Goal: Information Seeking & Learning: Learn about a topic

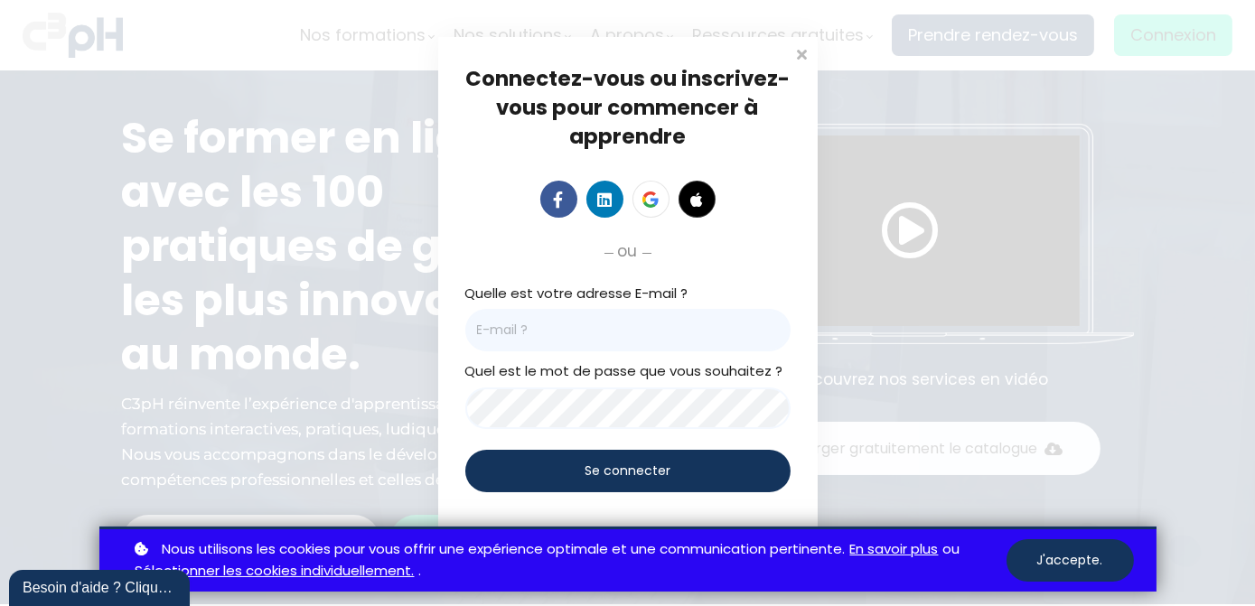
click at [506, 40] on div "Connectez-vous ou inscrivez-vous pour commencer à apprendre Connectez-vous pour…" at bounding box center [628, 303] width 380 height 532
click at [577, 326] on input "email" at bounding box center [627, 330] width 325 height 42
type input "scharbonneau@groupebouchersports.com"
click at [642, 477] on span "Se connecter" at bounding box center [628, 471] width 86 height 19
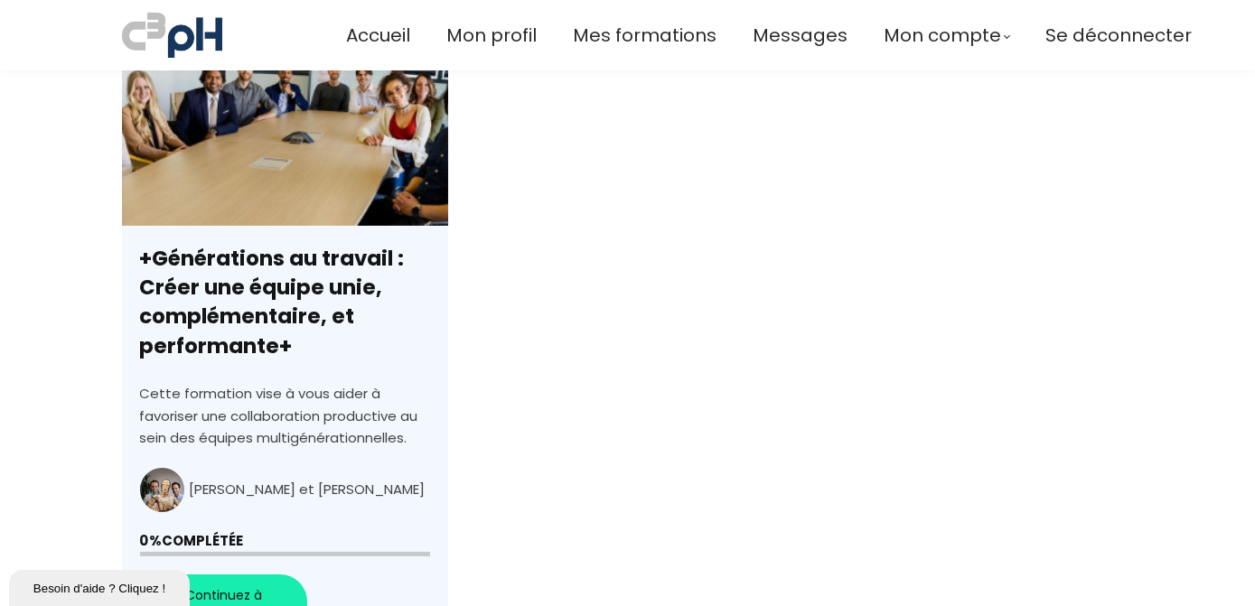
scroll to position [739, 0]
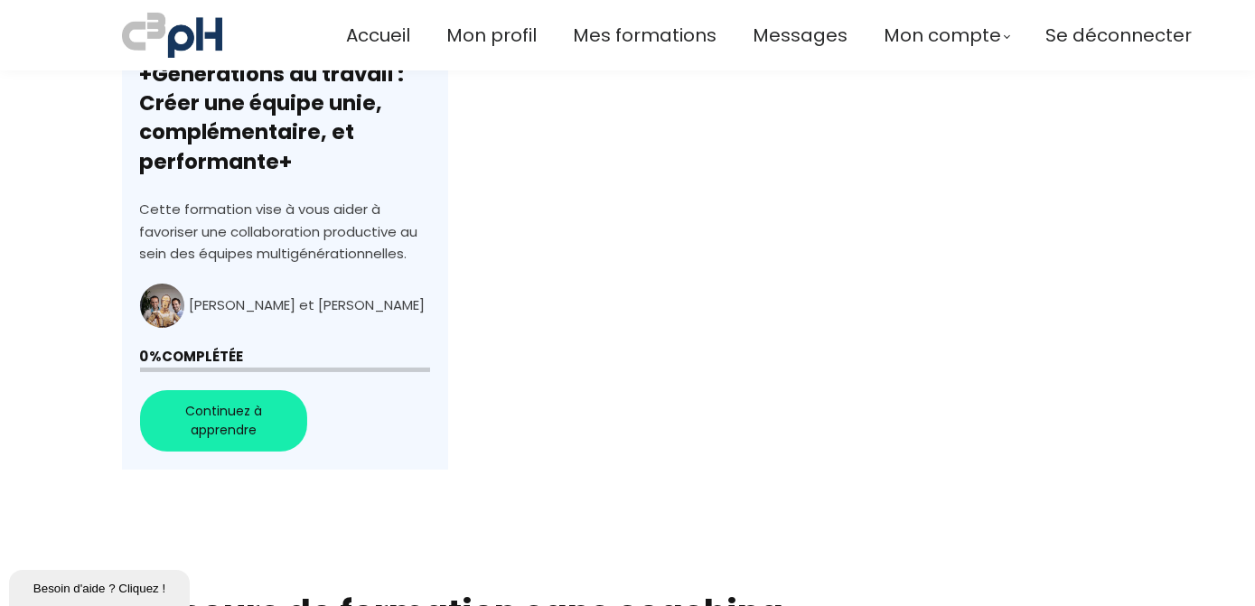
click at [249, 423] on link "+Générations au travail : Créer une équipe unie, complémentaire, et performante+" at bounding box center [285, 164] width 326 height 612
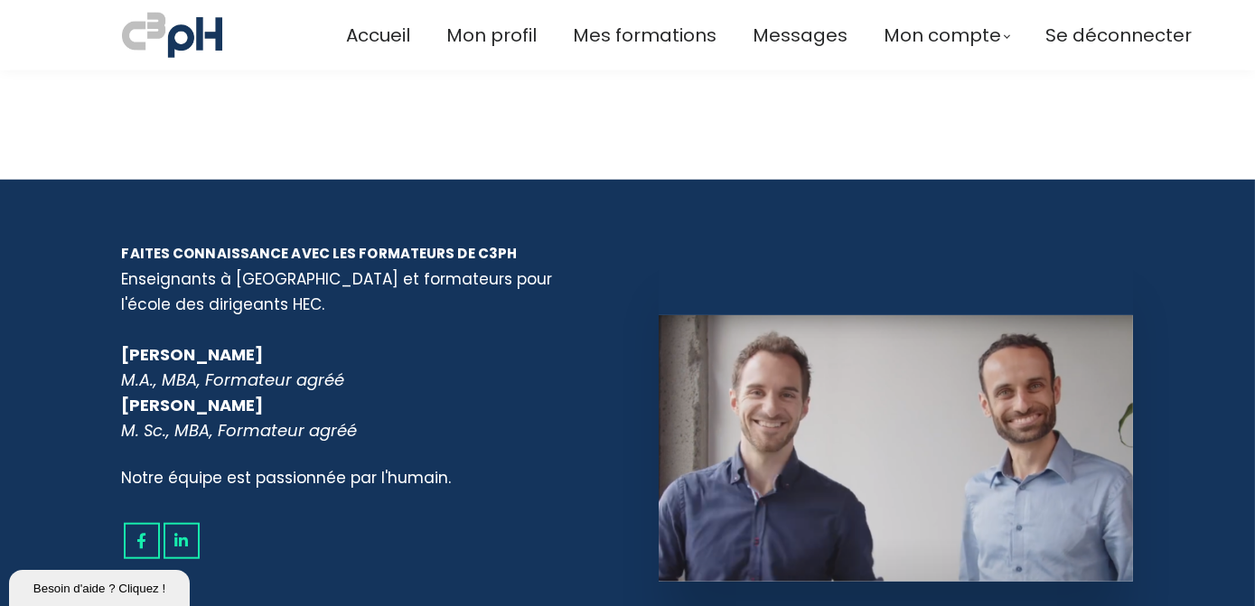
scroll to position [3204, 0]
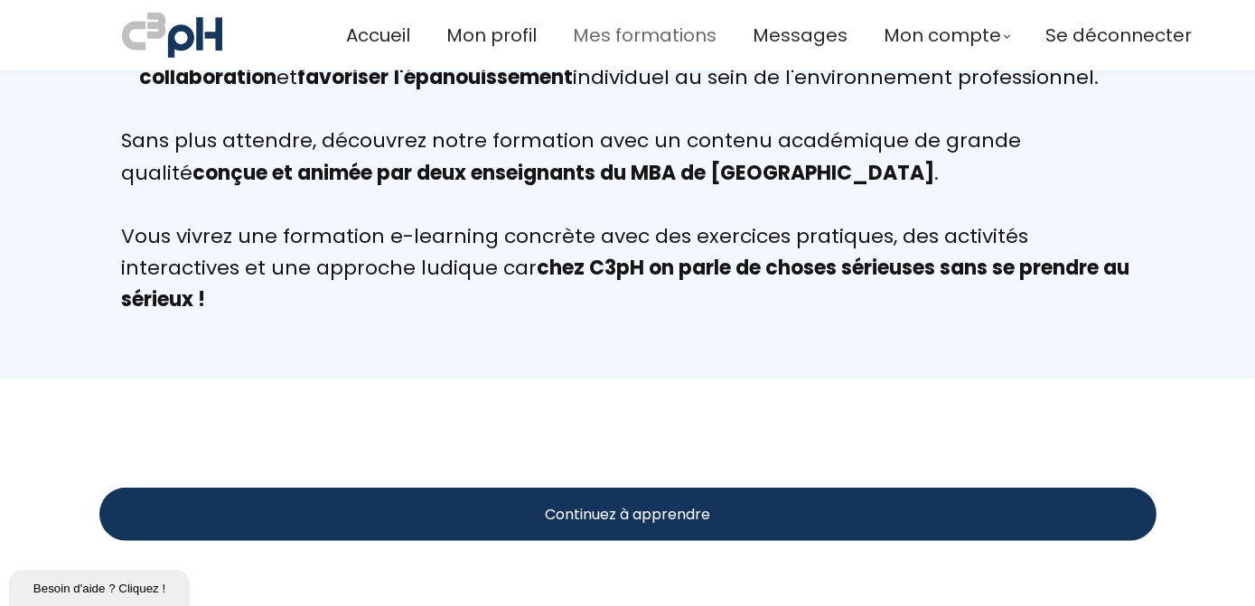
click at [602, 35] on span "Mes formations" at bounding box center [645, 36] width 144 height 30
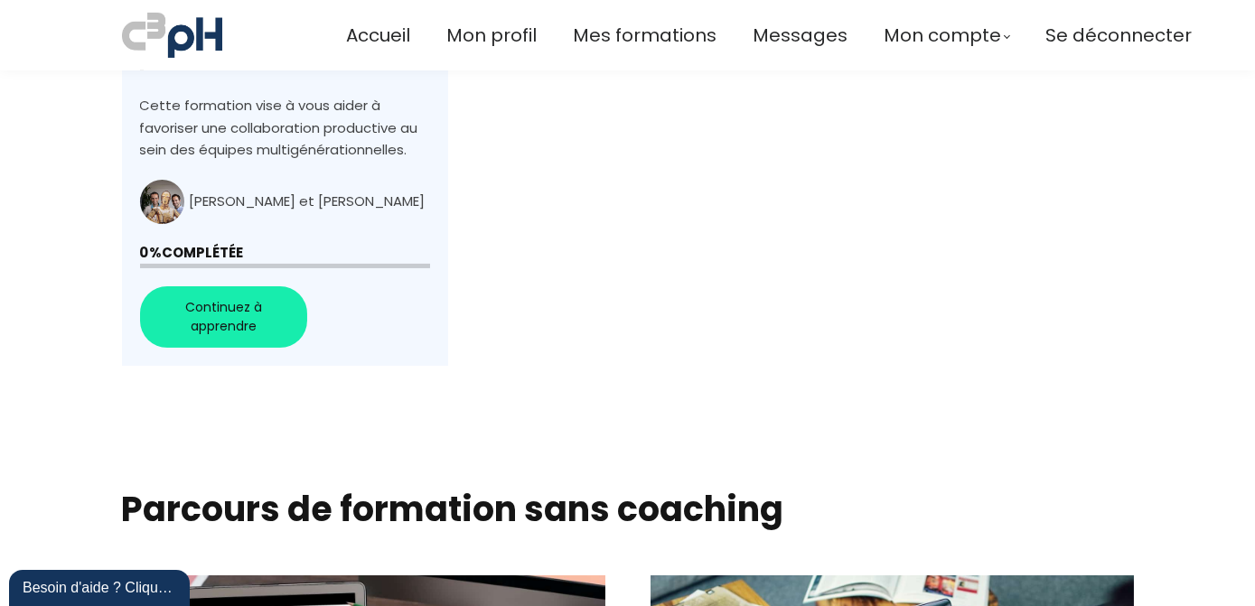
scroll to position [631, 0]
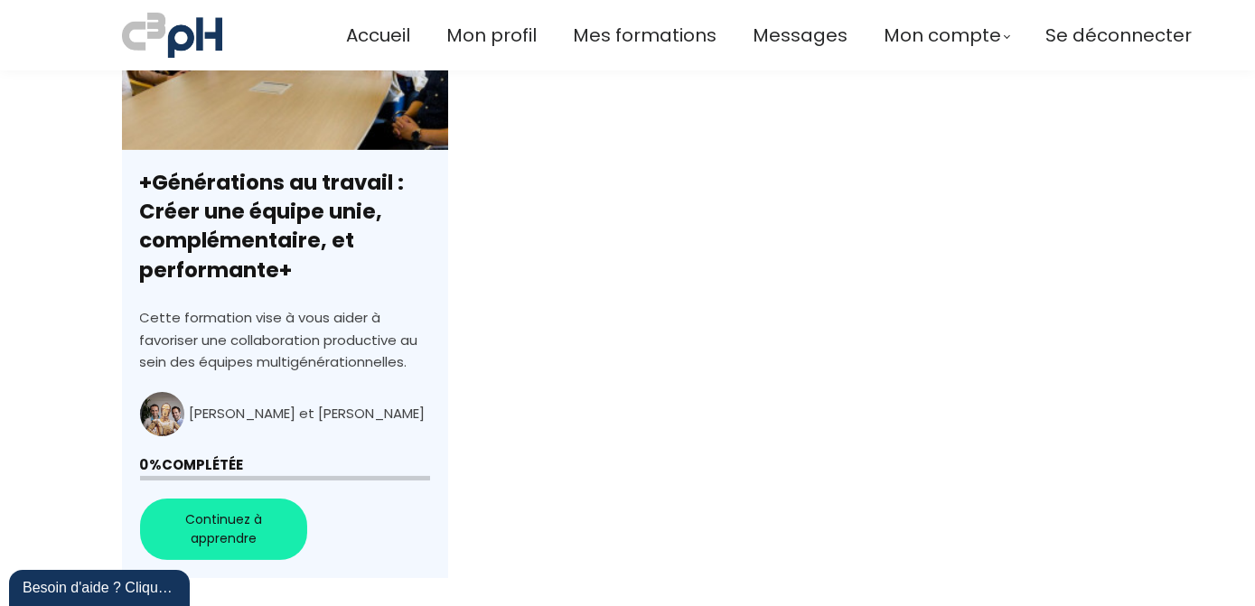
click at [164, 408] on link "+Générations au travail : Créer une équipe unie, complémentaire, et performante+" at bounding box center [285, 273] width 326 height 612
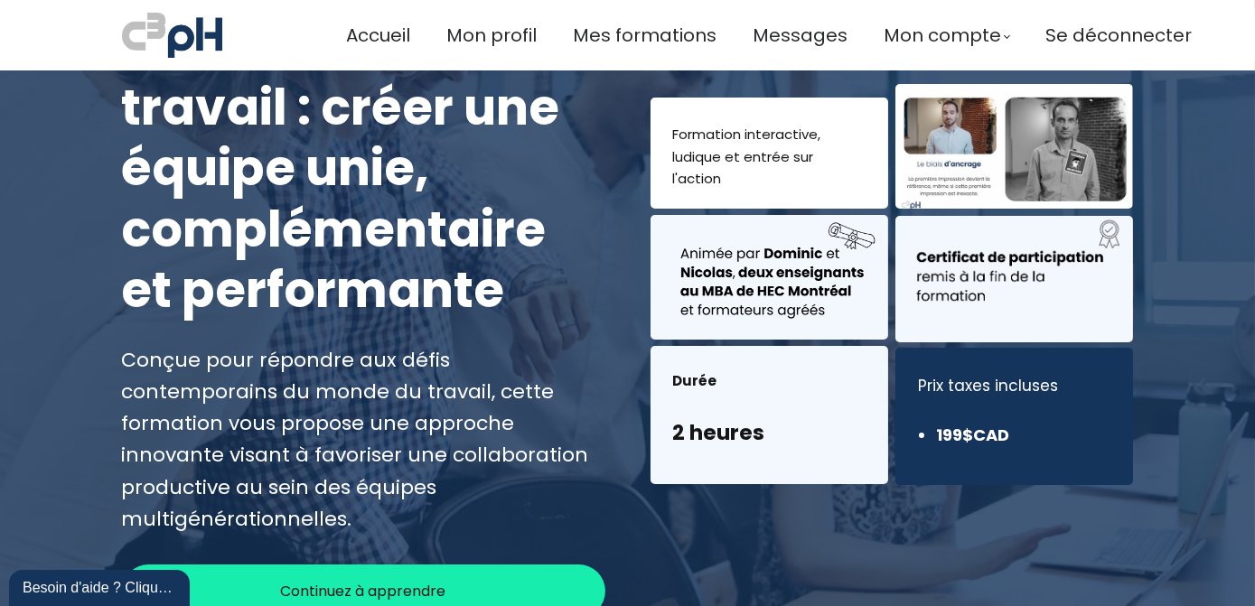
click at [313, 580] on span "Continuez à apprendre" at bounding box center [363, 591] width 165 height 23
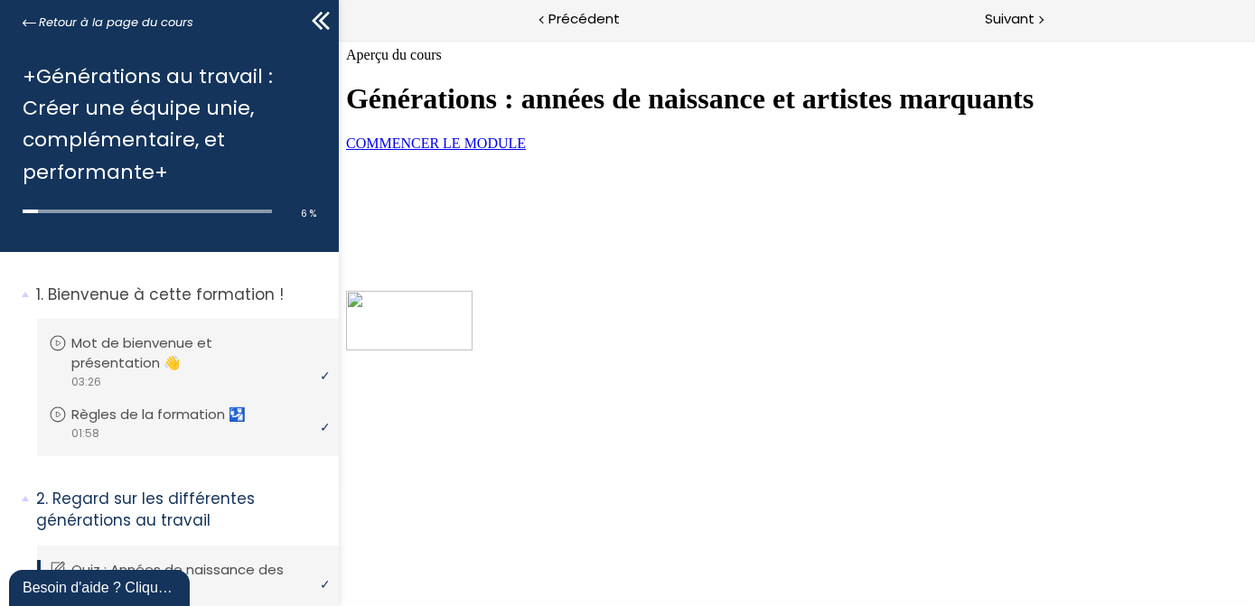
click at [525, 151] on span "COMMENCER LE MODULE" at bounding box center [435, 143] width 180 height 15
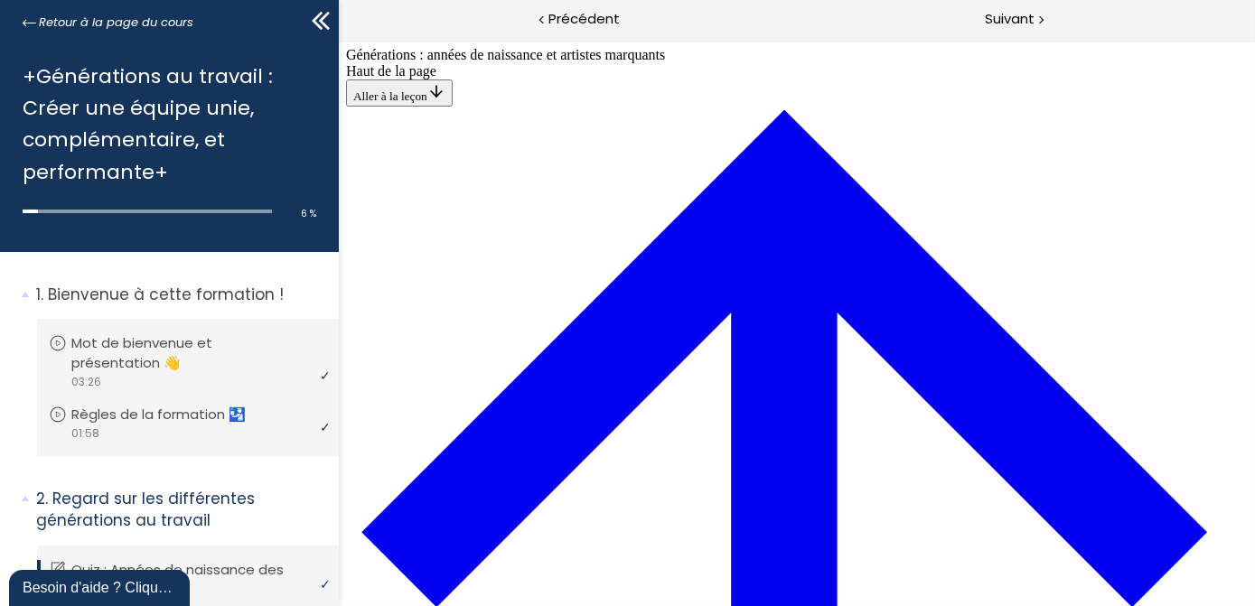
scroll to position [884, 0]
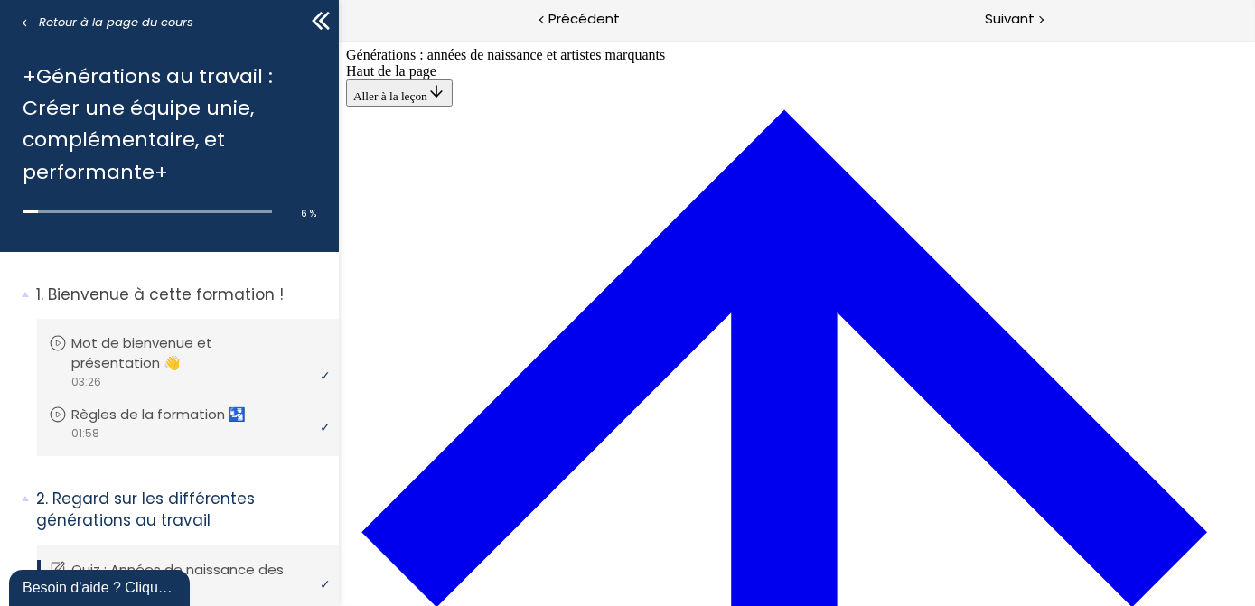
scroll to position [2252, 0]
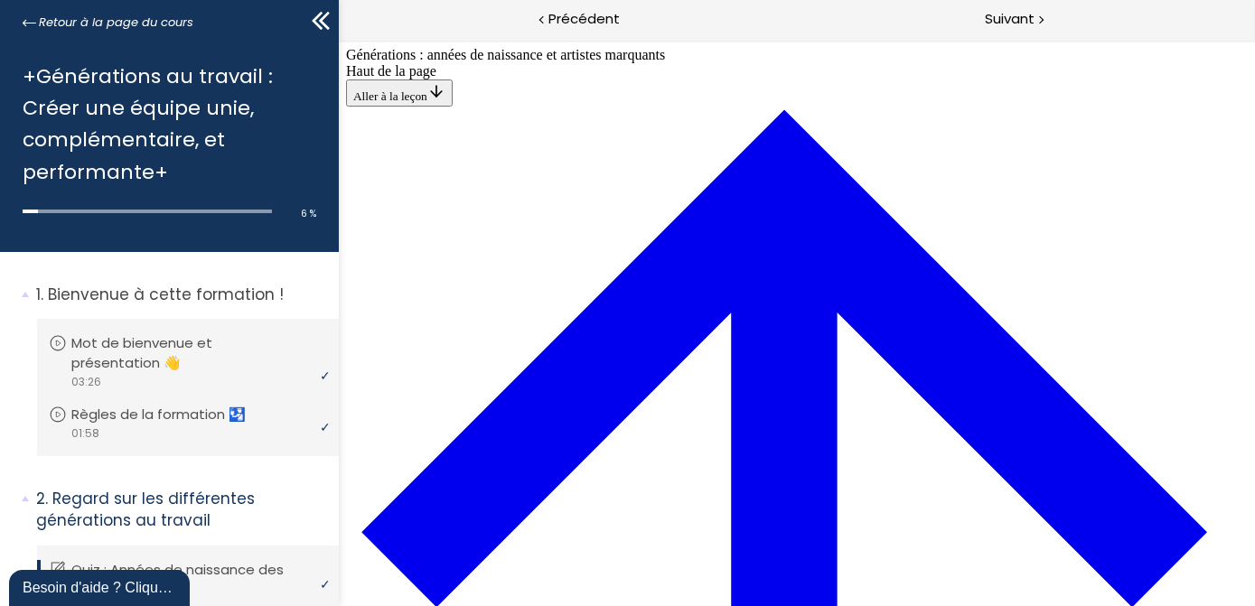
click at [1029, 29] on span "Suivant" at bounding box center [1010, 19] width 50 height 23
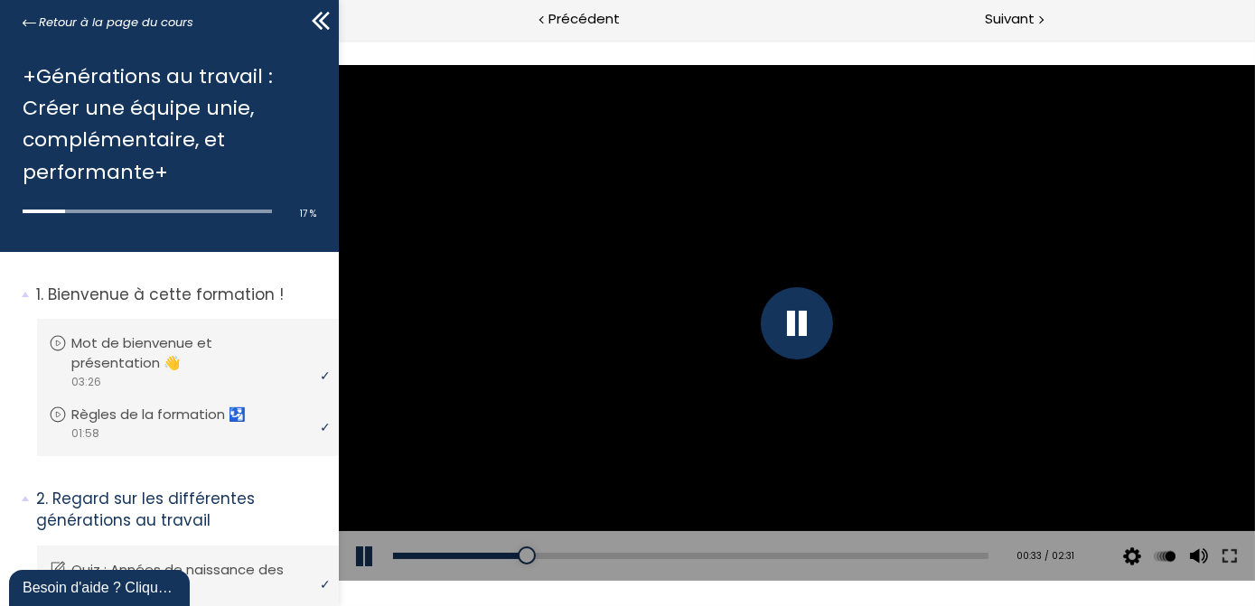
click at [799, 322] on div at bounding box center [796, 323] width 72 height 72
click at [778, 329] on div at bounding box center [796, 322] width 916 height 515
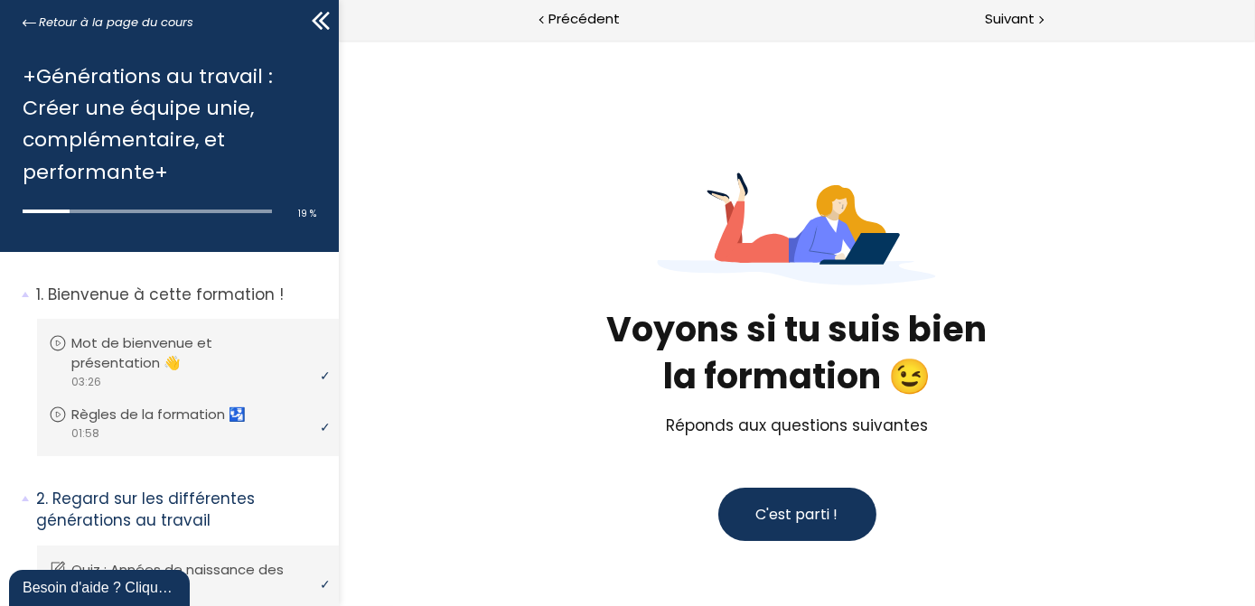
click at [827, 507] on span "C'est parti !" at bounding box center [797, 514] width 82 height 21
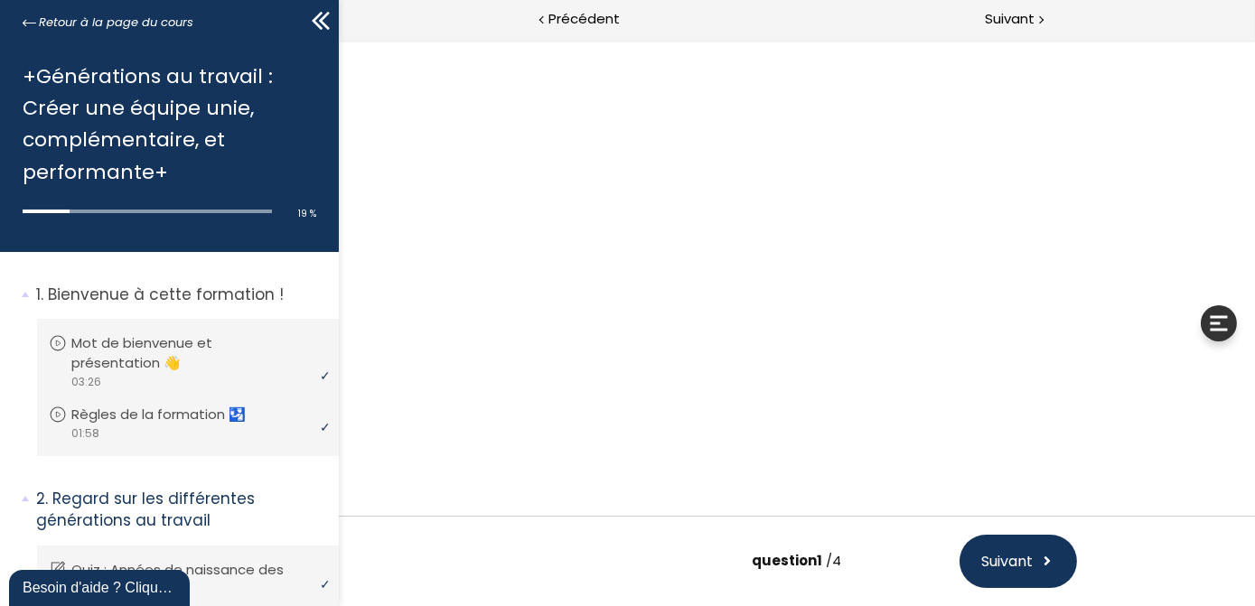
scroll to position [113, 0]
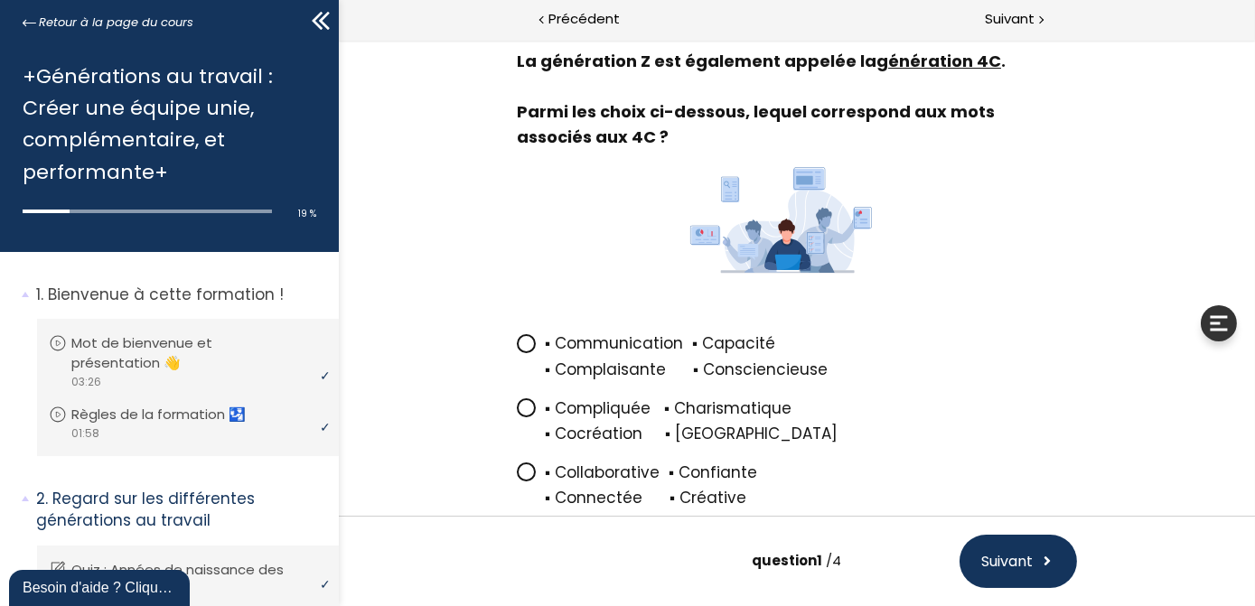
click at [522, 476] on icon at bounding box center [525, 471] width 11 height 11
click at [516, 478] on input "▪ Collaborative ▪ Confiante ▪ Connectée ▪ Créative" at bounding box center [516, 478] width 0 height 0
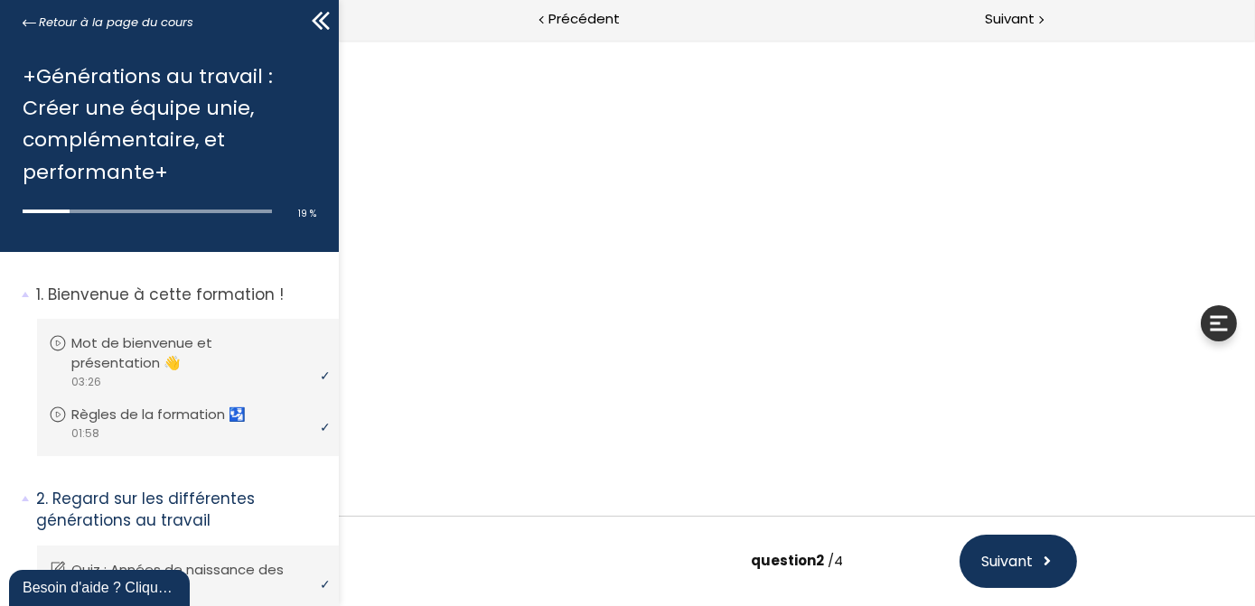
scroll to position [0, 0]
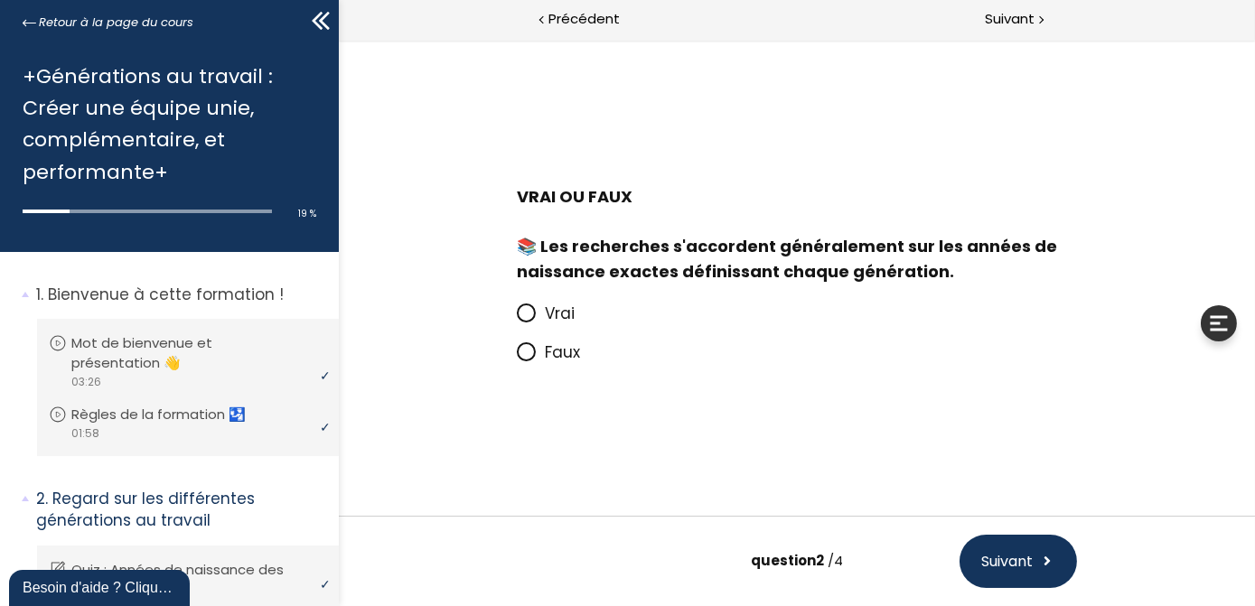
click at [528, 318] on icon at bounding box center [525, 312] width 11 height 11
click at [516, 319] on input "Vrai" at bounding box center [516, 319] width 0 height 0
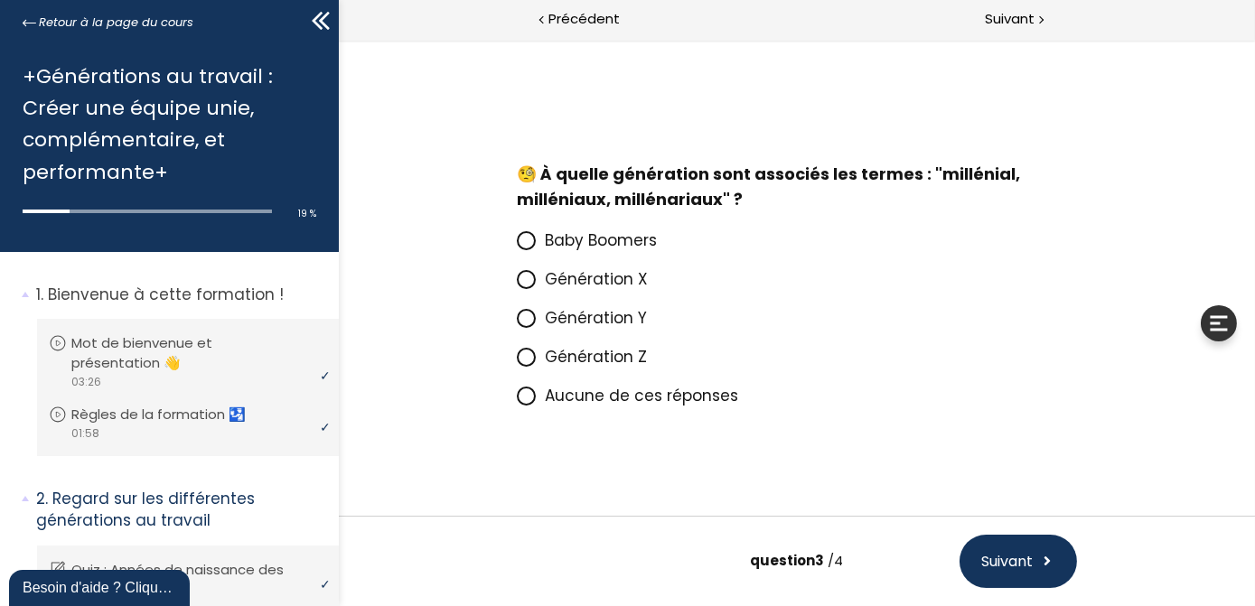
scroll to position [19, 0]
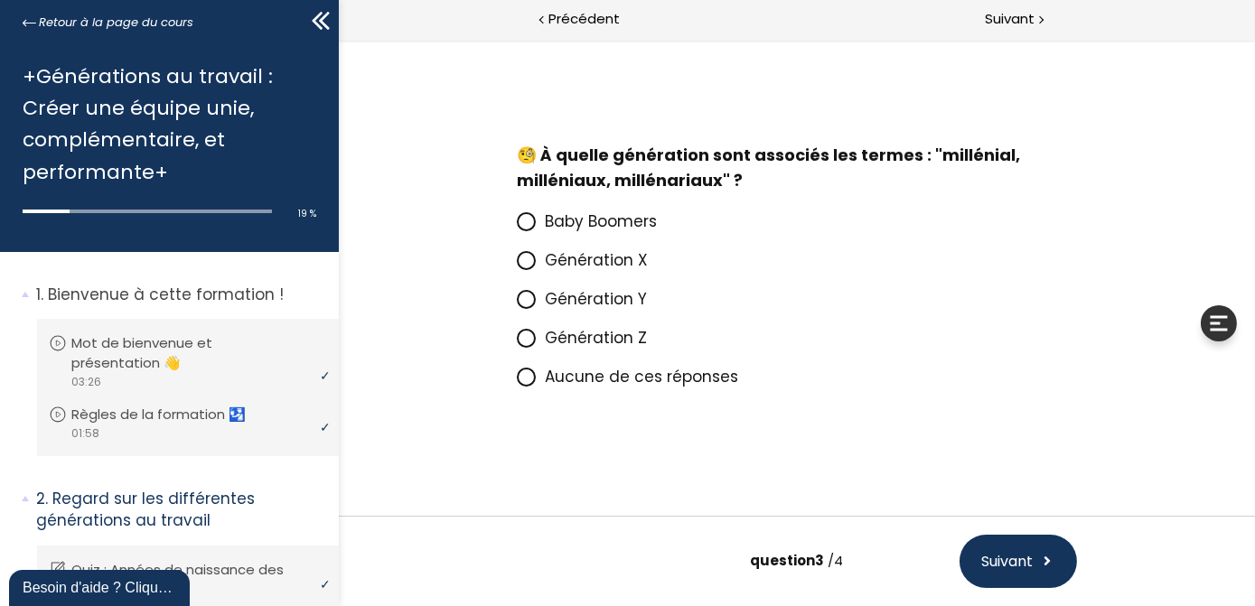
click at [522, 296] on icon at bounding box center [525, 299] width 11 height 11
click at [516, 305] on input "Génération Y" at bounding box center [516, 305] width 0 height 0
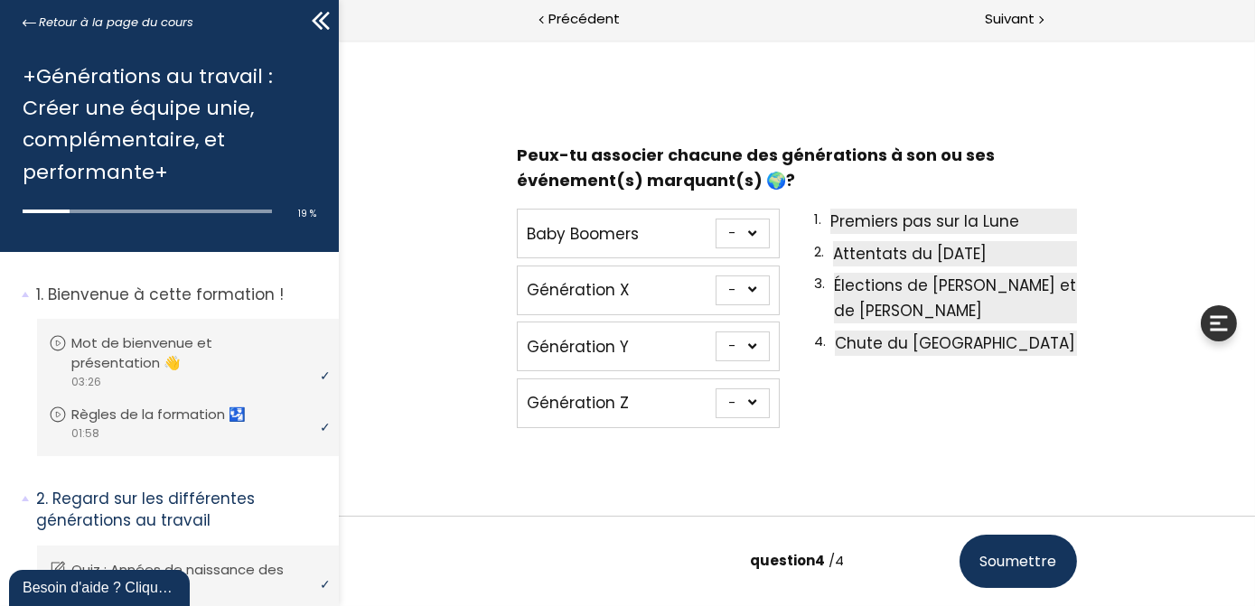
scroll to position [52, 0]
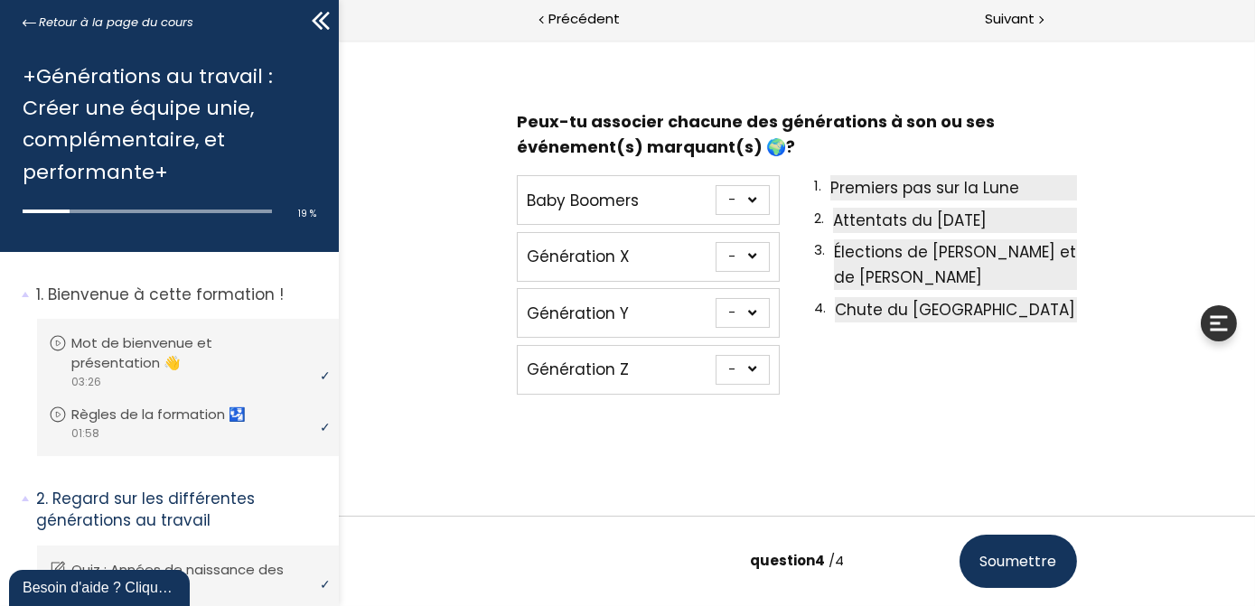
click at [749, 201] on select "- 1 2 3 4" at bounding box center [742, 200] width 54 height 30
select select "667aa744ca7f1"
click at [715, 185] on select "- 1 2 3 4" at bounding box center [742, 200] width 54 height 30
click at [746, 256] on select "- 1 2 3 4" at bounding box center [742, 257] width 54 height 30
select select "667aa744ca949"
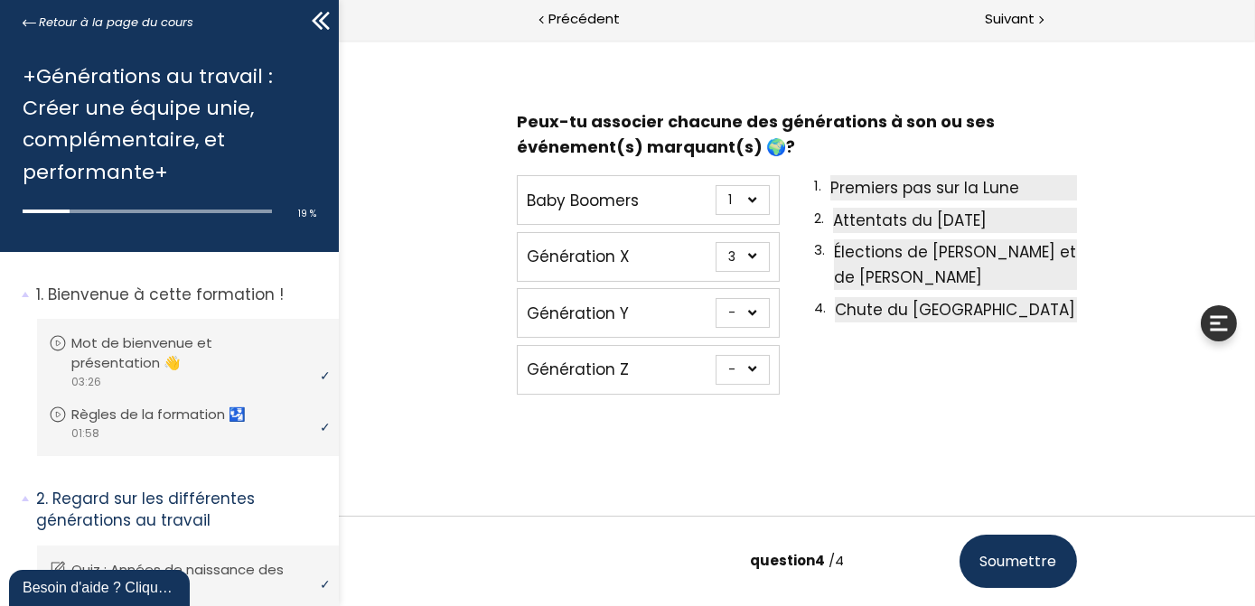
click at [715, 242] on select "- 1 2 3 4" at bounding box center [742, 257] width 54 height 30
click at [747, 315] on select "- 1 2 3 4" at bounding box center [742, 313] width 54 height 30
select select "667aa744ca8ce"
click at [715, 298] on select "- 1 2 3 4" at bounding box center [742, 313] width 54 height 30
click at [745, 369] on select "- 1 2 3 4" at bounding box center [742, 370] width 54 height 30
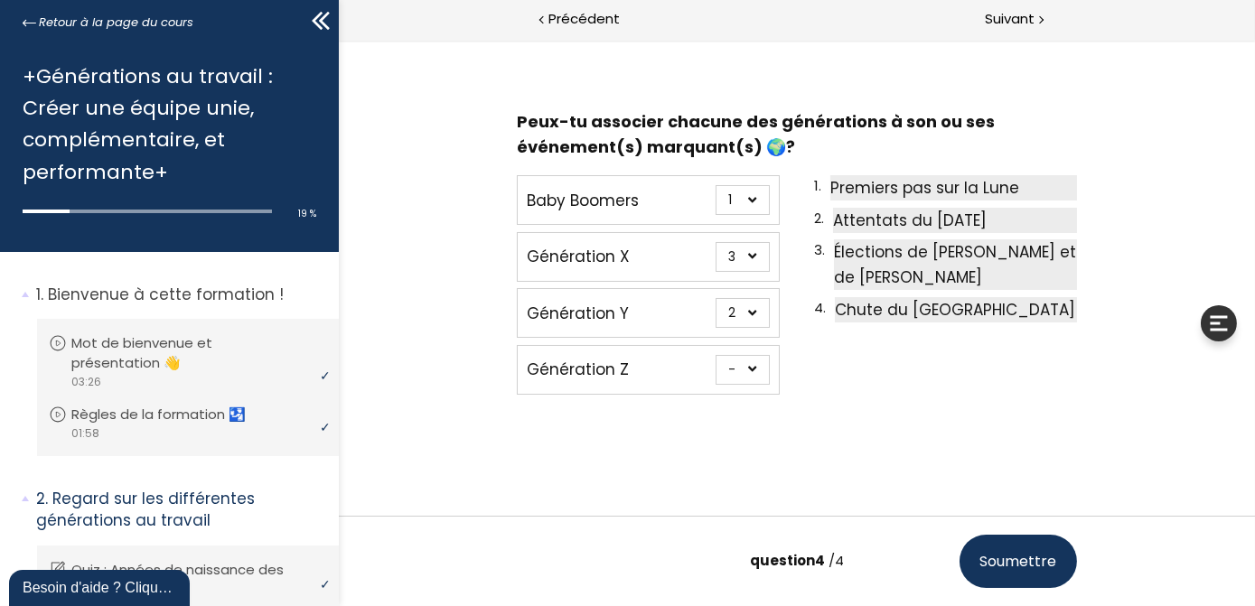
select select "667aa744ca862"
click at [715, 355] on select "- 1 2 3 4" at bounding box center [742, 370] width 54 height 30
click at [1001, 558] on span "Soumettre" at bounding box center [1018, 561] width 77 height 23
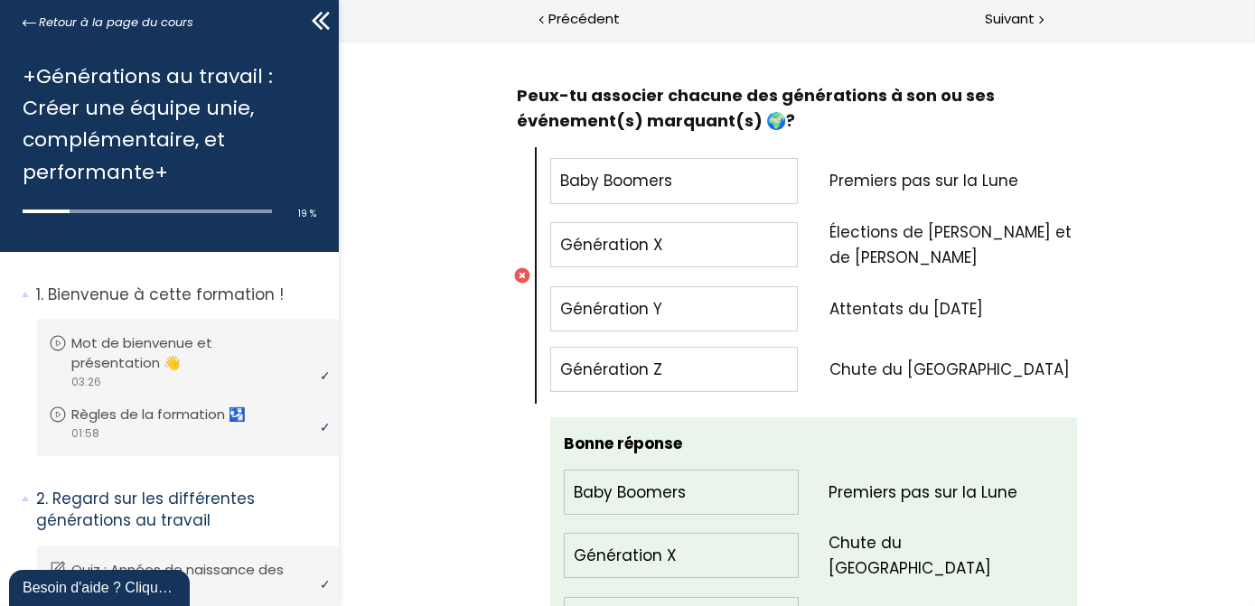
scroll to position [2381, 0]
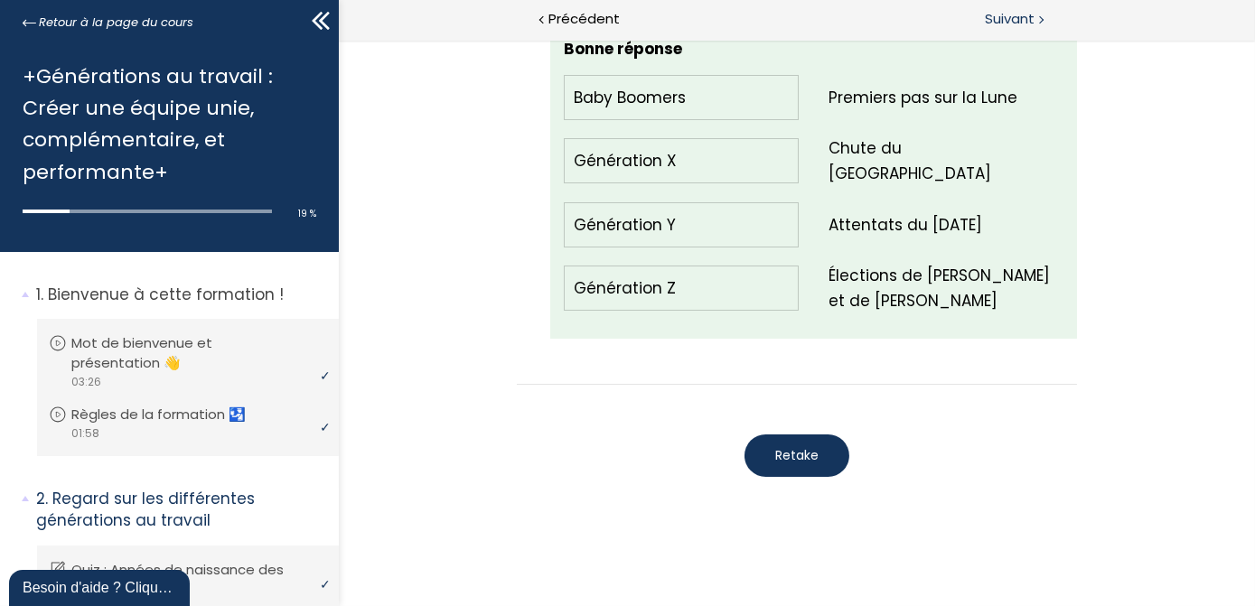
click at [1007, 20] on span "Suivant" at bounding box center [1010, 19] width 50 height 23
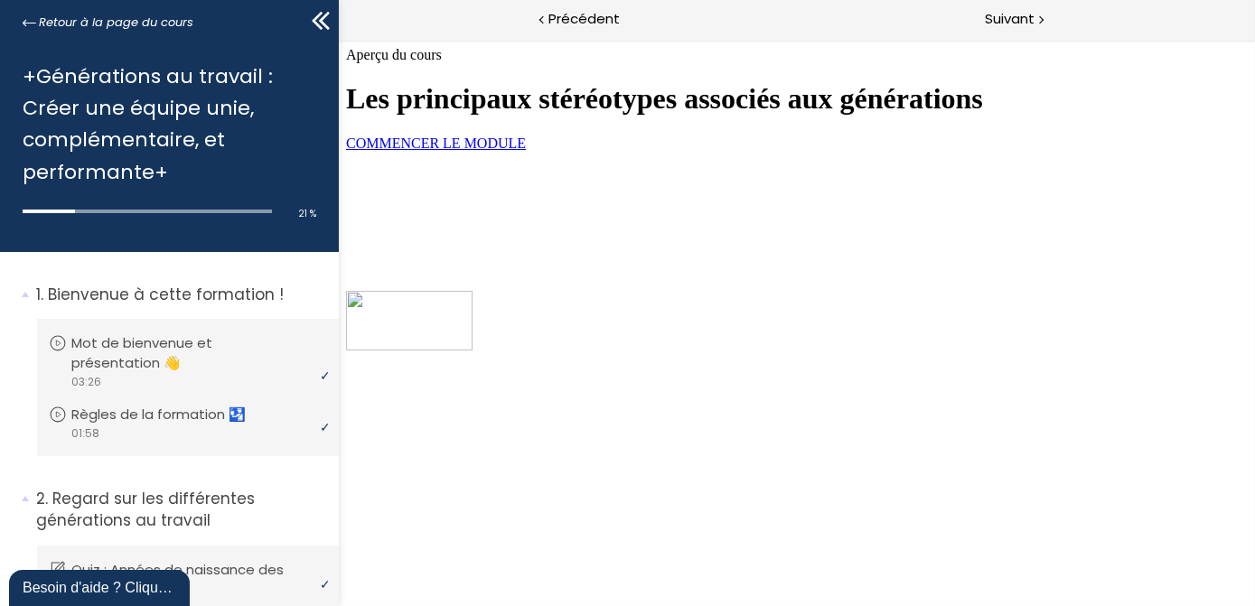
click at [525, 151] on span "COMMENCER LE MODULE" at bounding box center [435, 143] width 180 height 15
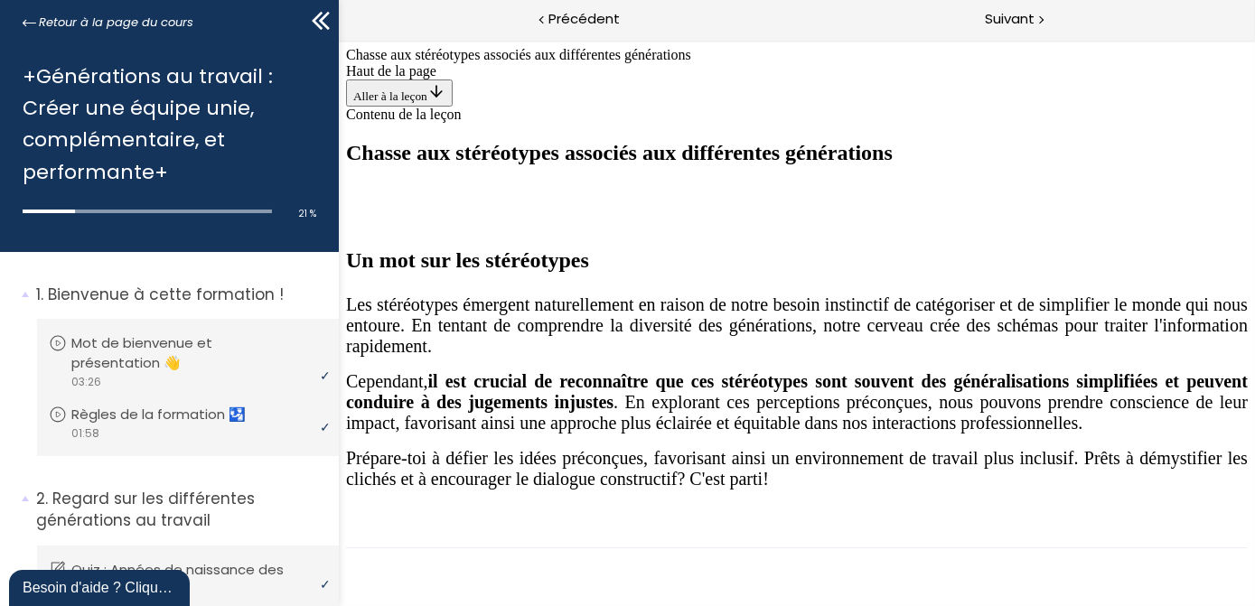
scroll to position [1527, 0]
drag, startPoint x: 789, startPoint y: 187, endPoint x: 589, endPoint y: 428, distance: 313.2
drag, startPoint x: 786, startPoint y: 194, endPoint x: 601, endPoint y: 430, distance: 299.9
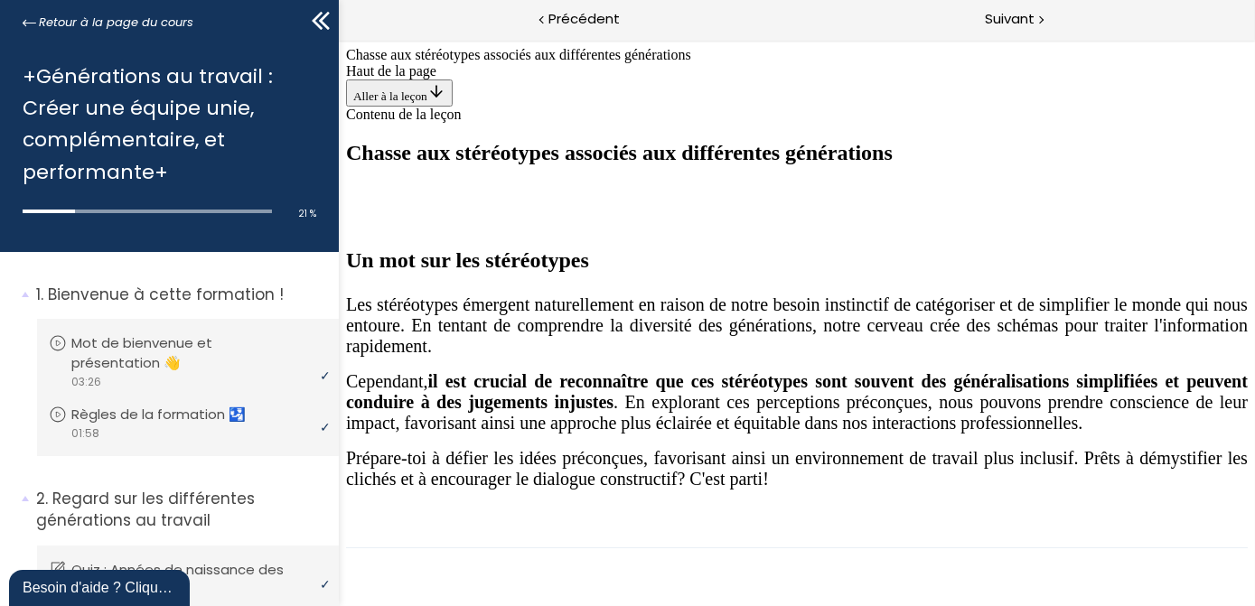
drag, startPoint x: 830, startPoint y: 192, endPoint x: 1028, endPoint y: 430, distance: 310.6
drag, startPoint x: 769, startPoint y: 109, endPoint x: 536, endPoint y: 555, distance: 502.9
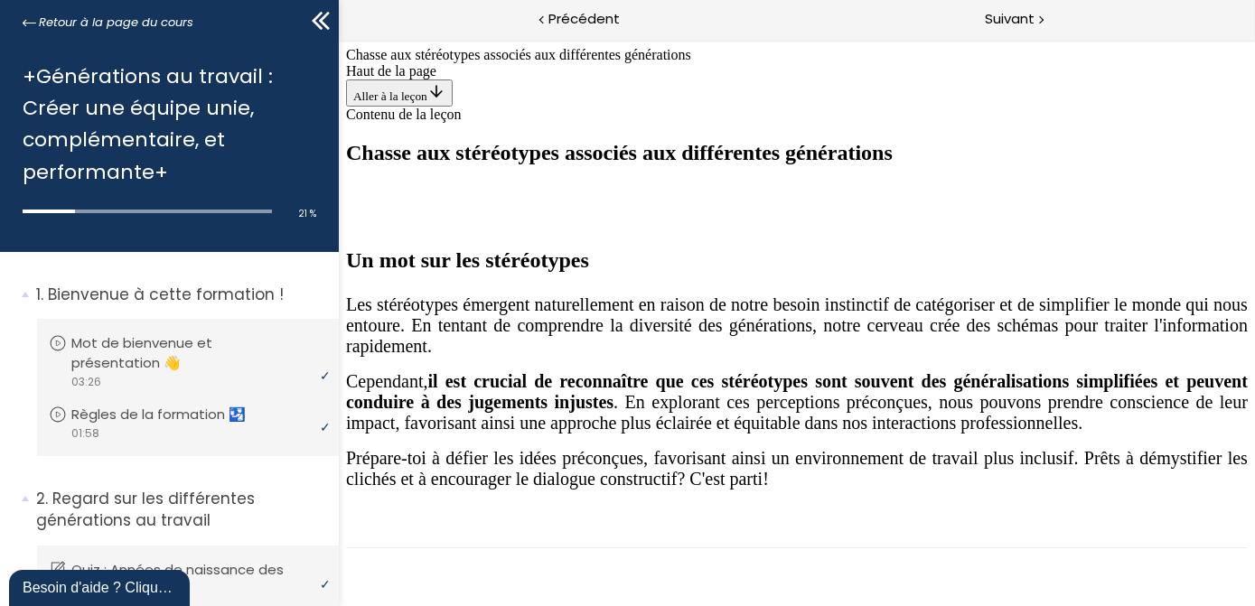
drag, startPoint x: 779, startPoint y: 106, endPoint x: 636, endPoint y: 555, distance: 471.3
drag, startPoint x: 734, startPoint y: 102, endPoint x: 973, endPoint y: 343, distance: 340.0
drag, startPoint x: 840, startPoint y: 105, endPoint x: 1078, endPoint y: 554, distance: 508.6
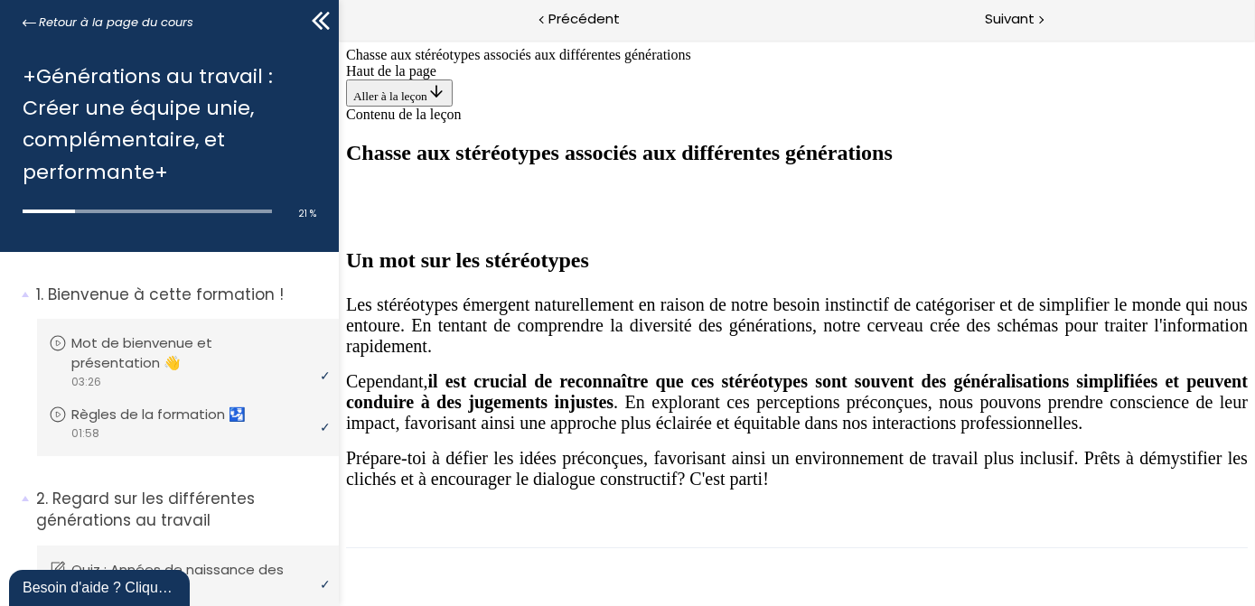
drag, startPoint x: 832, startPoint y: 101, endPoint x: 681, endPoint y: 573, distance: 495.3
drag, startPoint x: 818, startPoint y: 107, endPoint x: 1051, endPoint y: 562, distance: 511.7
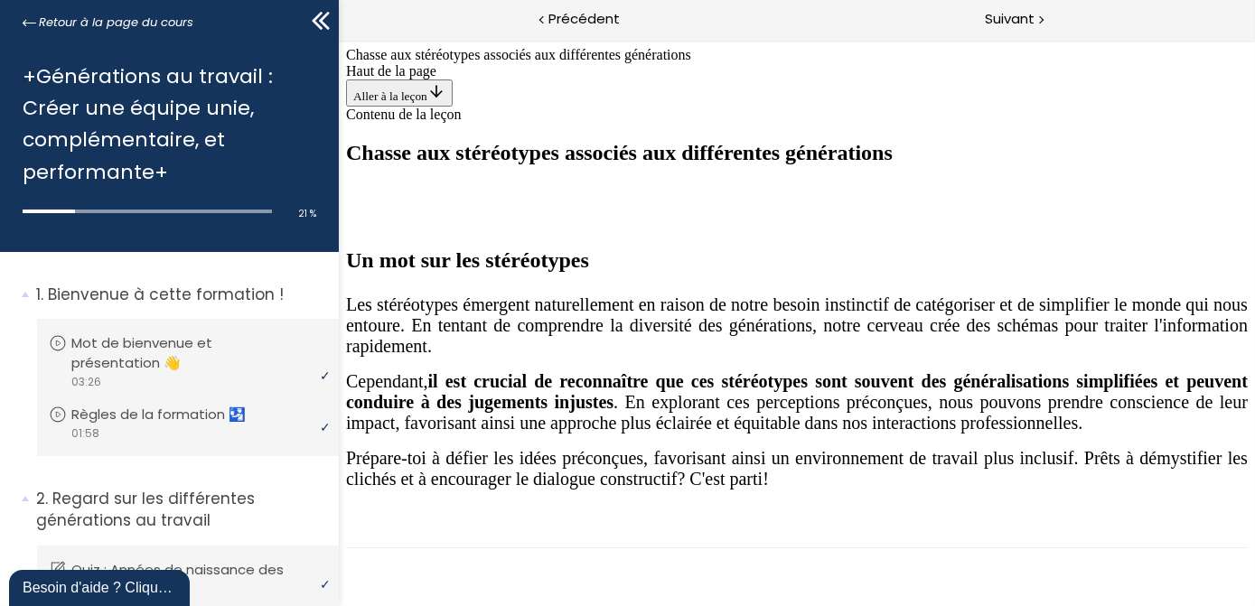
drag, startPoint x: 793, startPoint y: 107, endPoint x: 1047, endPoint y: 554, distance: 514.4
drag, startPoint x: 784, startPoint y: 102, endPoint x: 623, endPoint y: 540, distance: 466.9
drag, startPoint x: 796, startPoint y: 102, endPoint x: 1005, endPoint y: 328, distance: 307.6
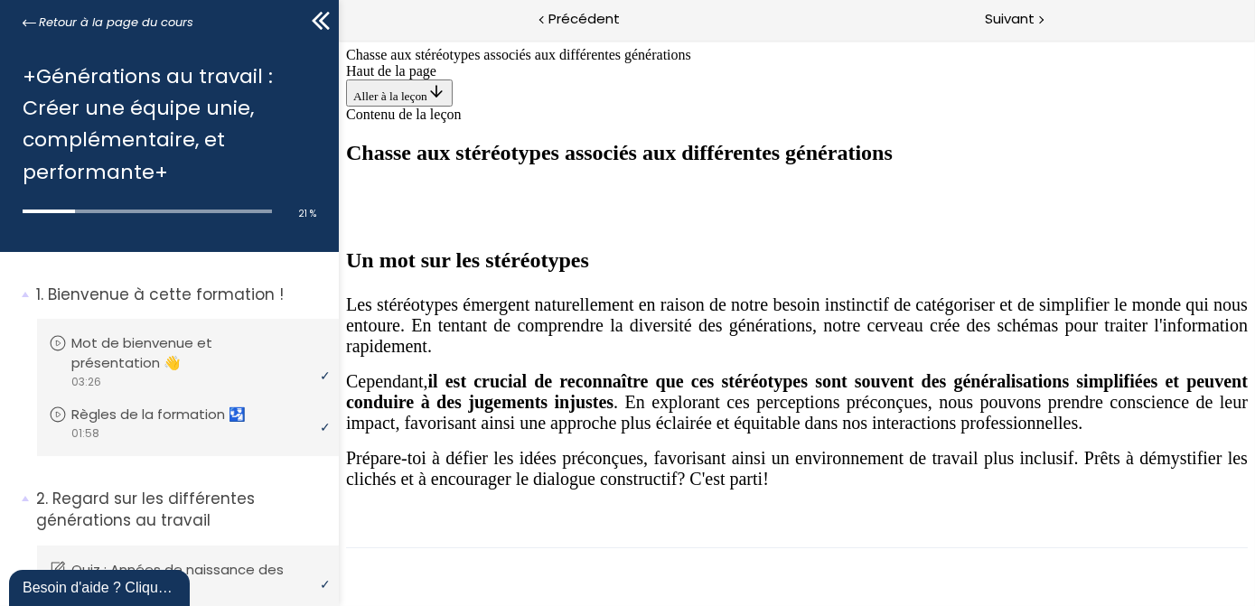
drag, startPoint x: 781, startPoint y: 105, endPoint x: 598, endPoint y: 551, distance: 482.3
drag, startPoint x: 773, startPoint y: 100, endPoint x: 974, endPoint y: 528, distance: 472.6
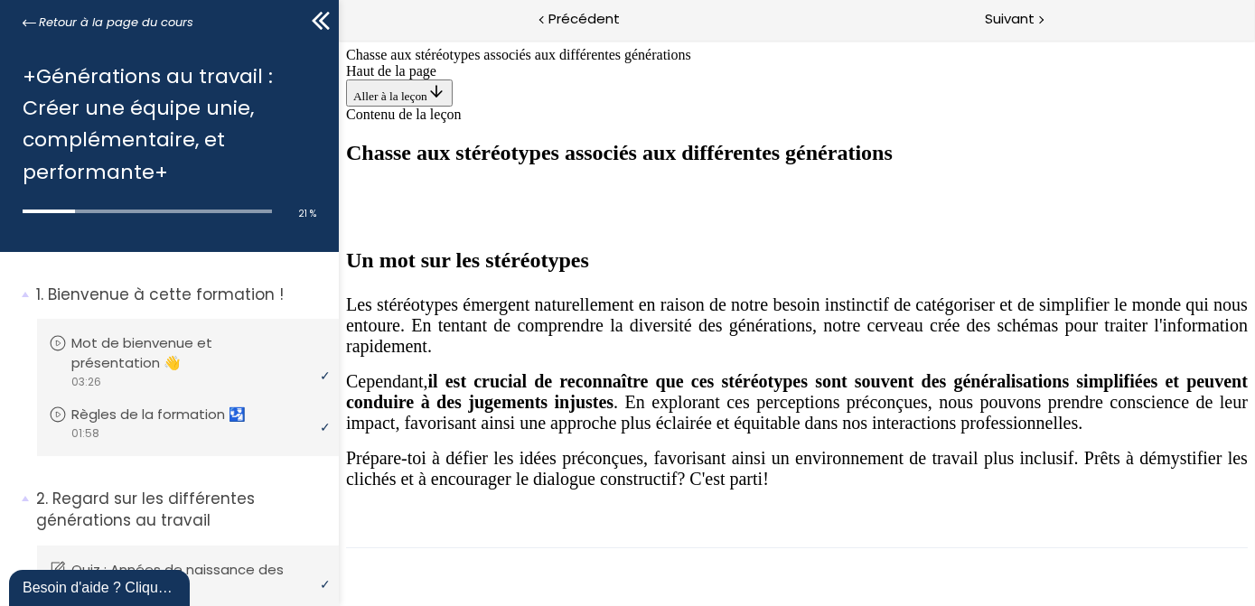
scroll to position [1446, 0]
drag, startPoint x: 808, startPoint y: 267, endPoint x: 615, endPoint y: 502, distance: 304.5
drag, startPoint x: 842, startPoint y: 278, endPoint x: 1047, endPoint y: 505, distance: 305.9
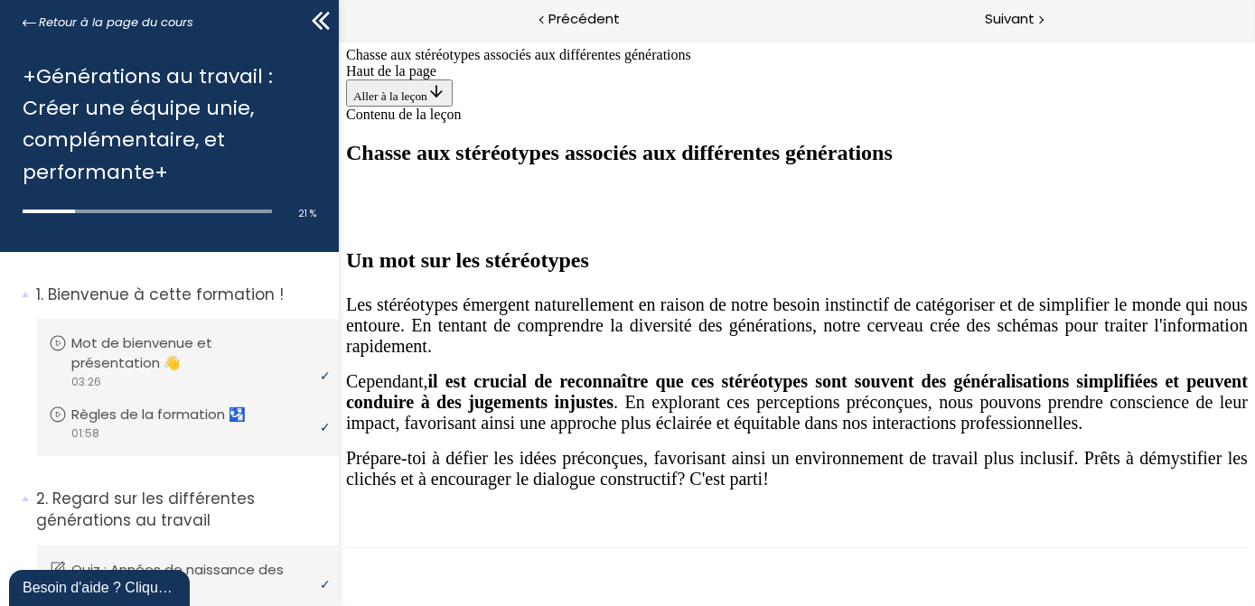
drag, startPoint x: 772, startPoint y: 193, endPoint x: 612, endPoint y: 627, distance: 462.4
drag, startPoint x: 812, startPoint y: 189, endPoint x: 601, endPoint y: 437, distance: 325.7
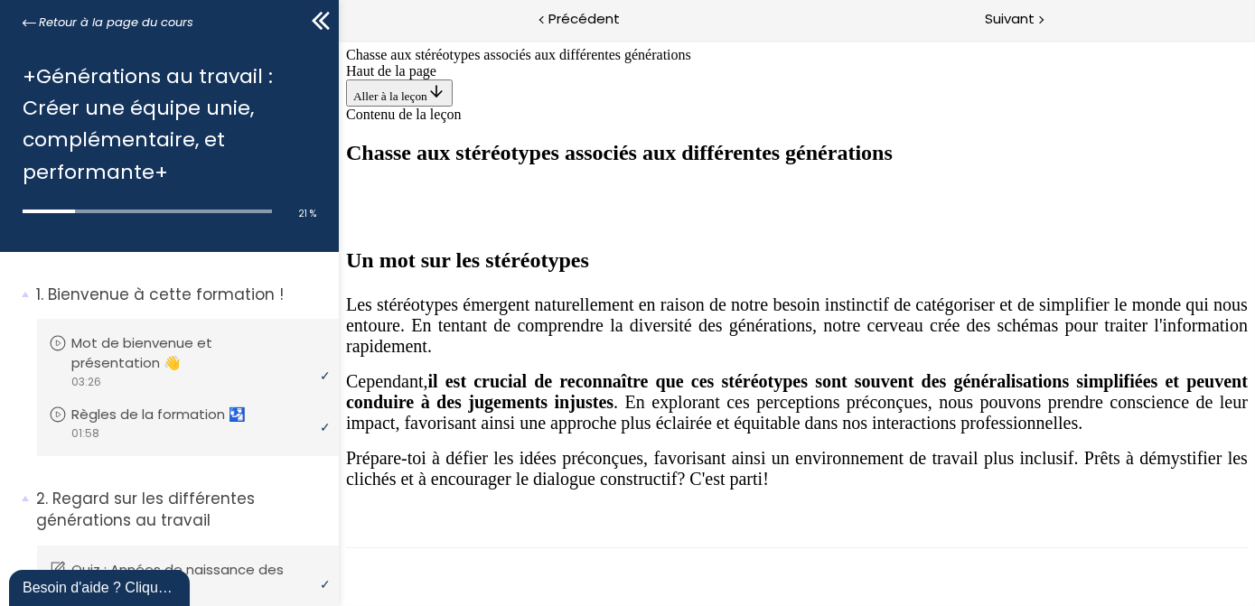
drag, startPoint x: 808, startPoint y: 193, endPoint x: 1032, endPoint y: 607, distance: 471.5
drag, startPoint x: 774, startPoint y: 102, endPoint x: 1004, endPoint y: 560, distance: 512.9
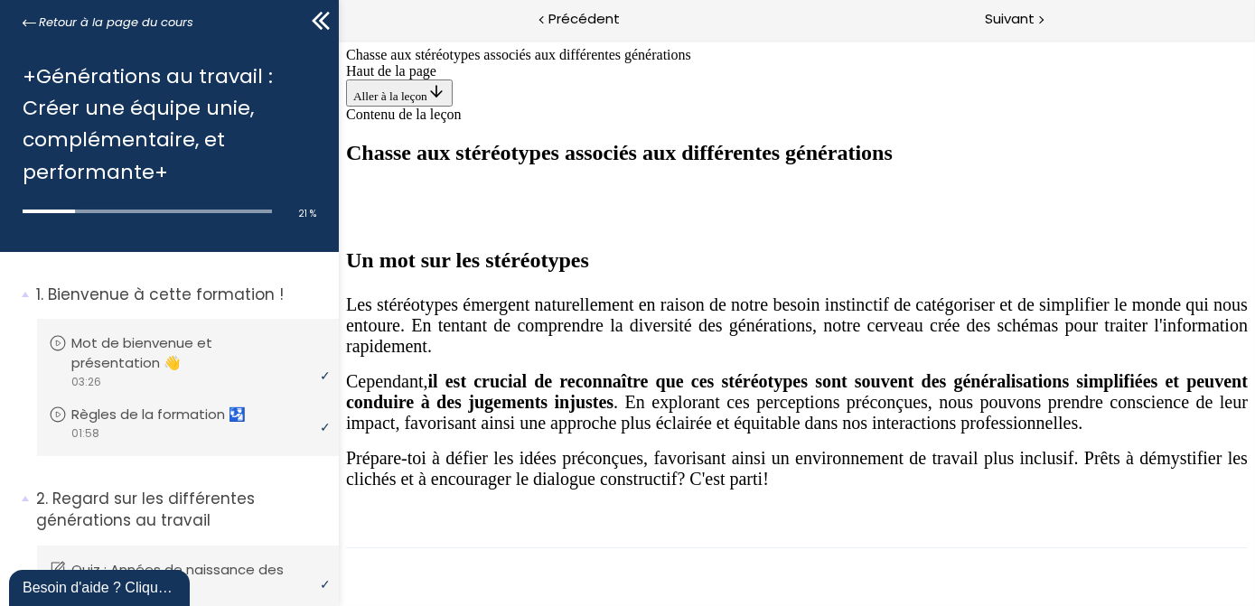
drag, startPoint x: 772, startPoint y: 112, endPoint x: 568, endPoint y: 578, distance: 507.9
drag, startPoint x: 815, startPoint y: 108, endPoint x: 1072, endPoint y: 335, distance: 343.1
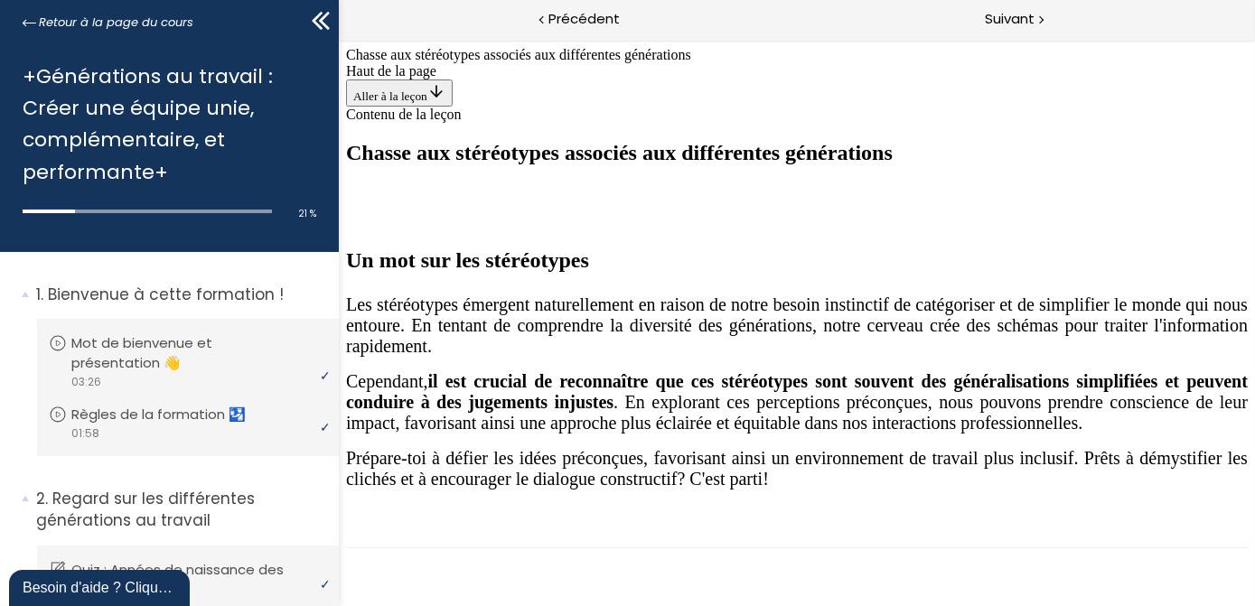
drag, startPoint x: 786, startPoint y: 234, endPoint x: 587, endPoint y: 553, distance: 375.9
drag, startPoint x: 741, startPoint y: 105, endPoint x: 991, endPoint y: 328, distance: 334.7
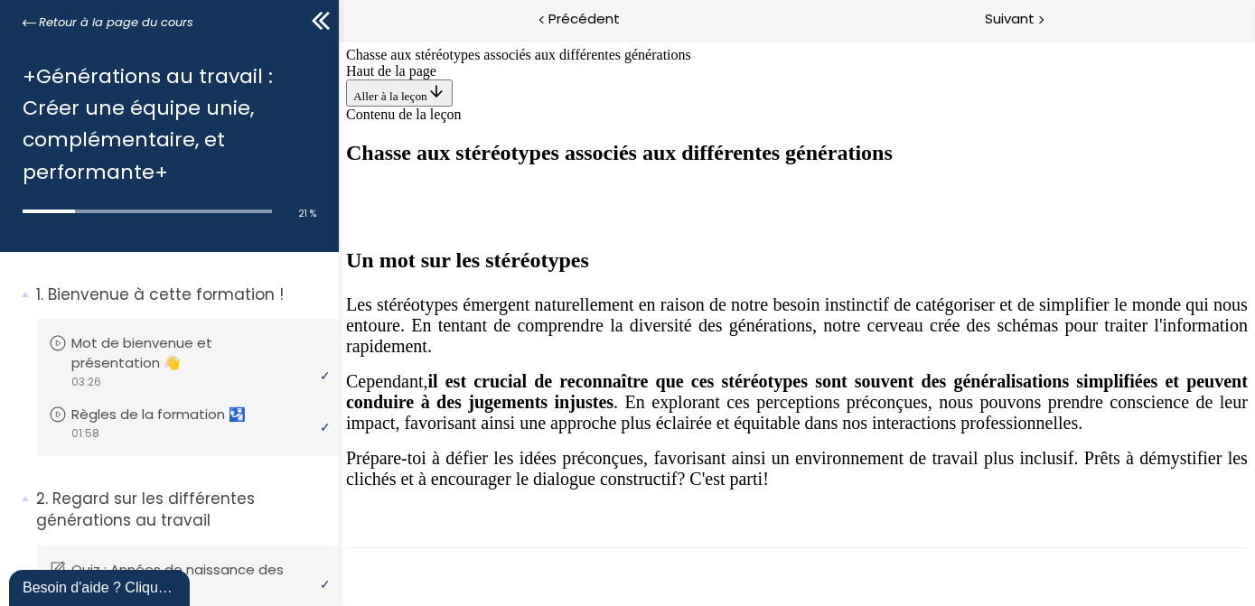
drag, startPoint x: 784, startPoint y: 105, endPoint x: 648, endPoint y: 566, distance: 480.4
drag, startPoint x: 753, startPoint y: 108, endPoint x: 1006, endPoint y: 348, distance: 349.0
drag, startPoint x: 736, startPoint y: 106, endPoint x: 569, endPoint y: 349, distance: 294.5
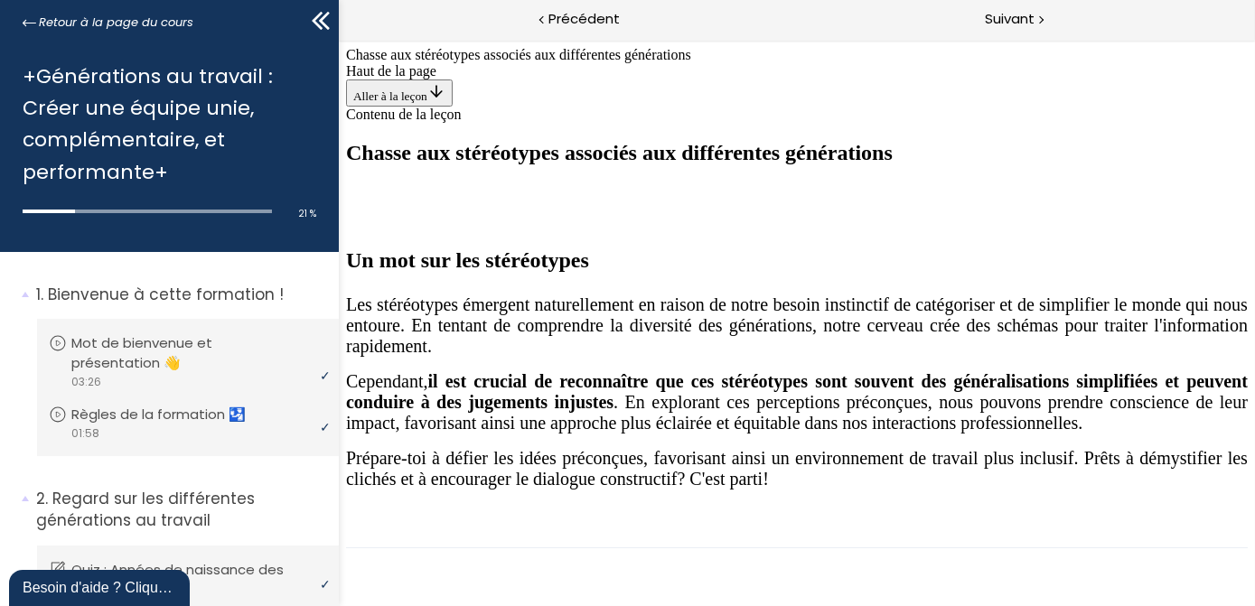
drag, startPoint x: 804, startPoint y: 109, endPoint x: 1002, endPoint y: 571, distance: 502.4
click at [1019, 23] on span "Suivant" at bounding box center [1010, 19] width 50 height 23
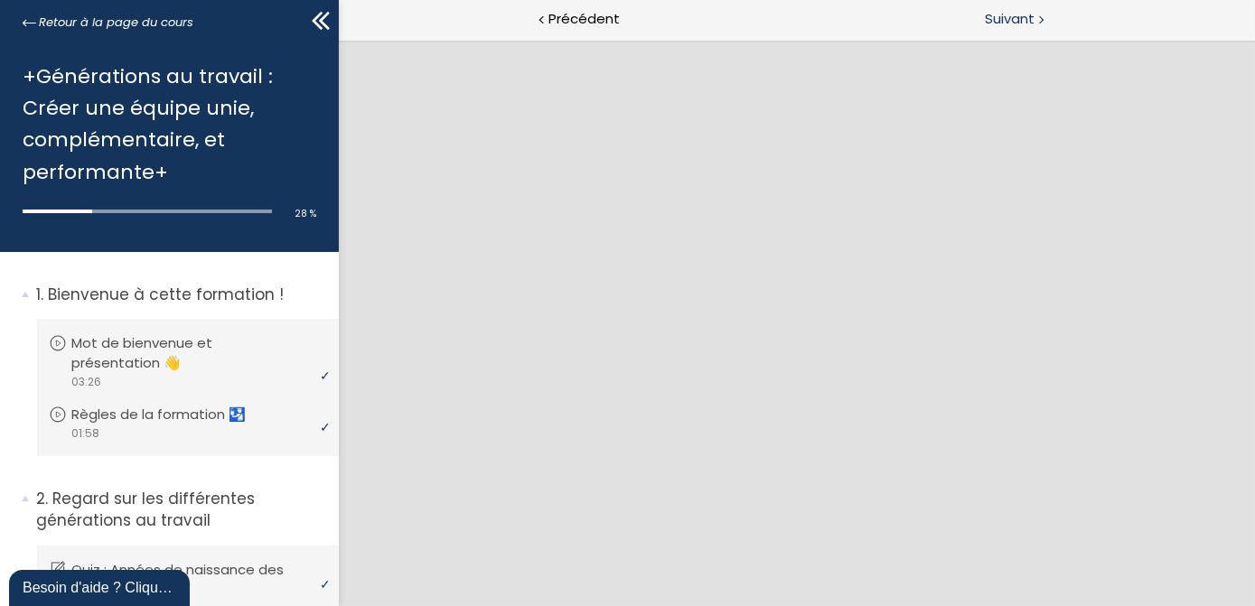
click at [1011, 15] on span "Suivant" at bounding box center [1010, 19] width 50 height 23
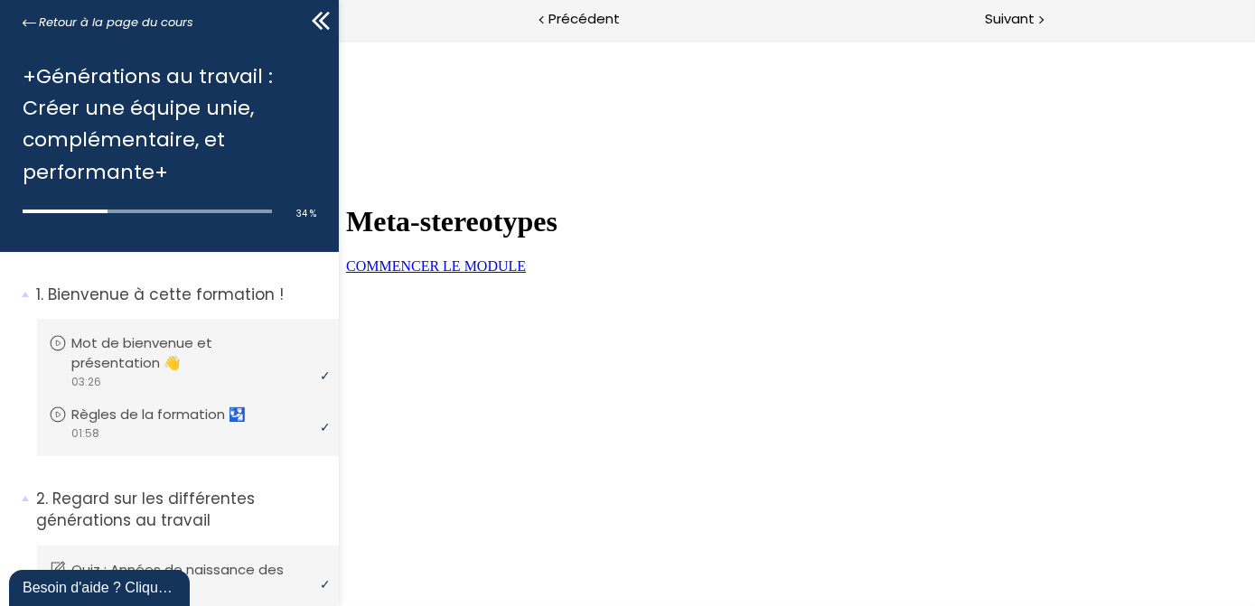
click at [525, 274] on span "COMMENCER LE MODULE" at bounding box center [435, 265] width 180 height 15
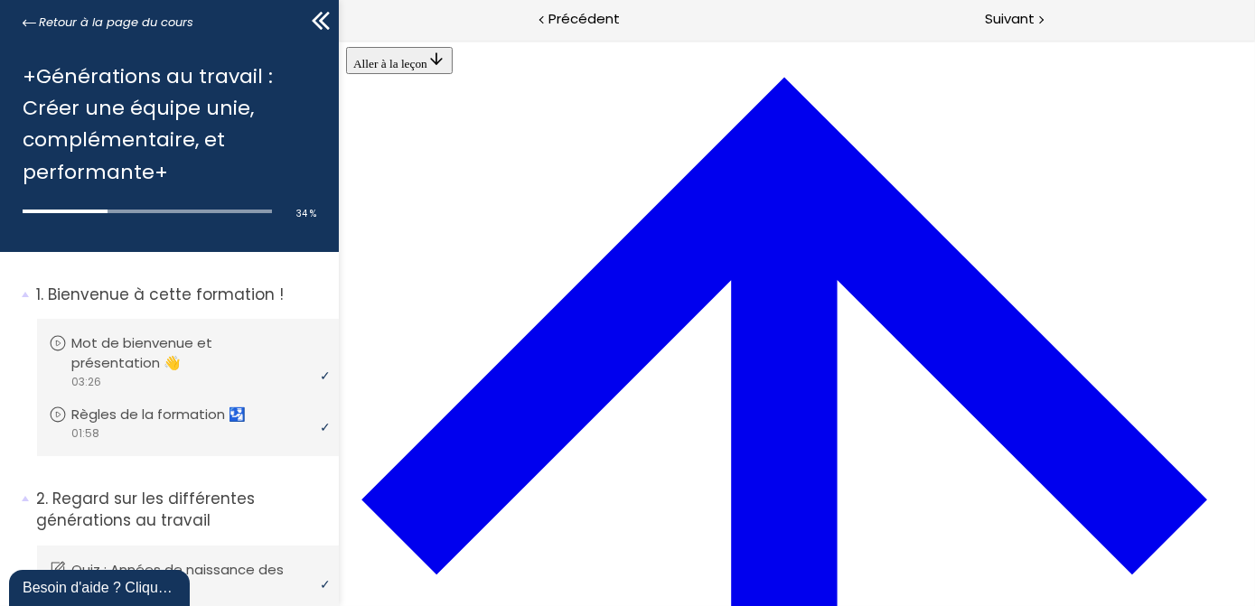
scroll to position [2101, 0]
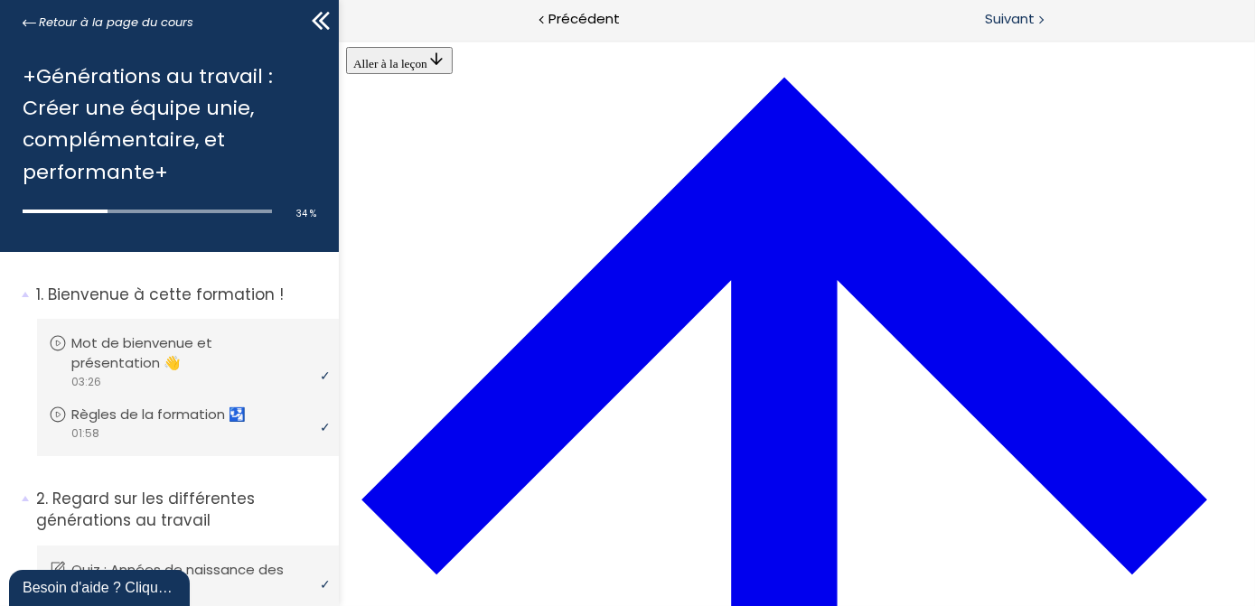
click at [1013, 19] on span "Suivant" at bounding box center [1010, 19] width 50 height 23
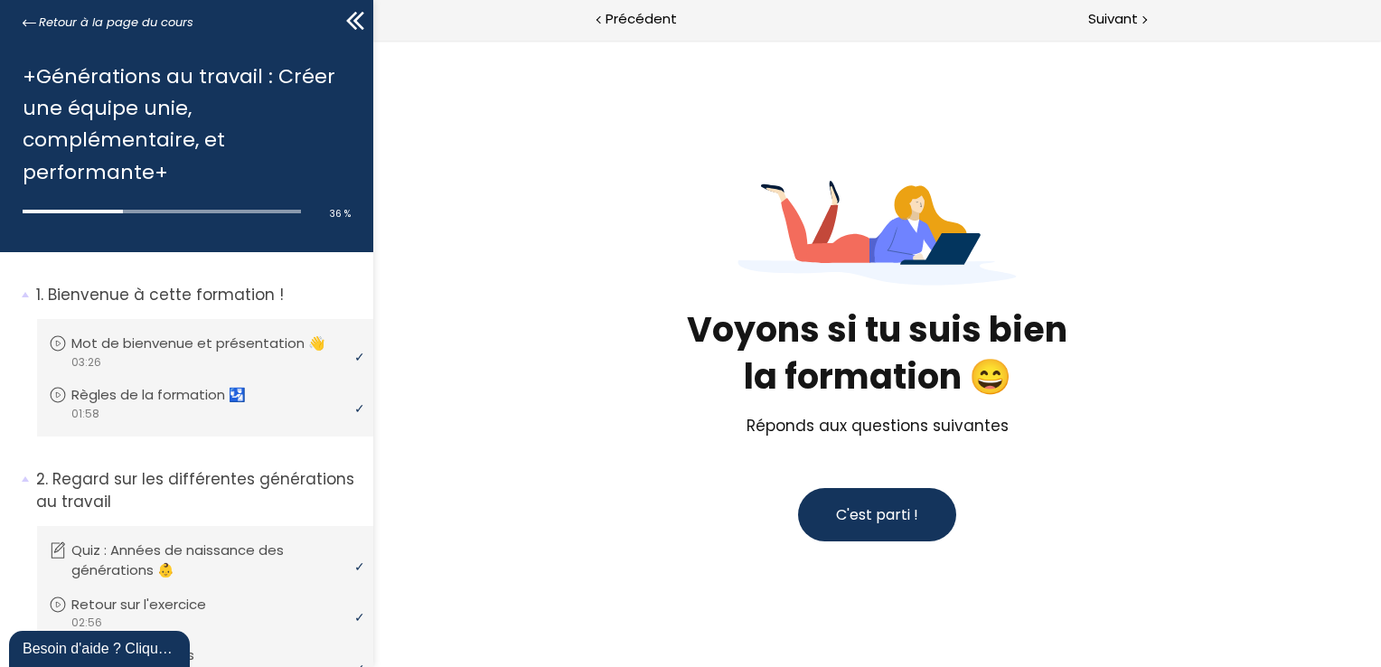
click at [884, 508] on span "C'est parti !" at bounding box center [876, 514] width 82 height 21
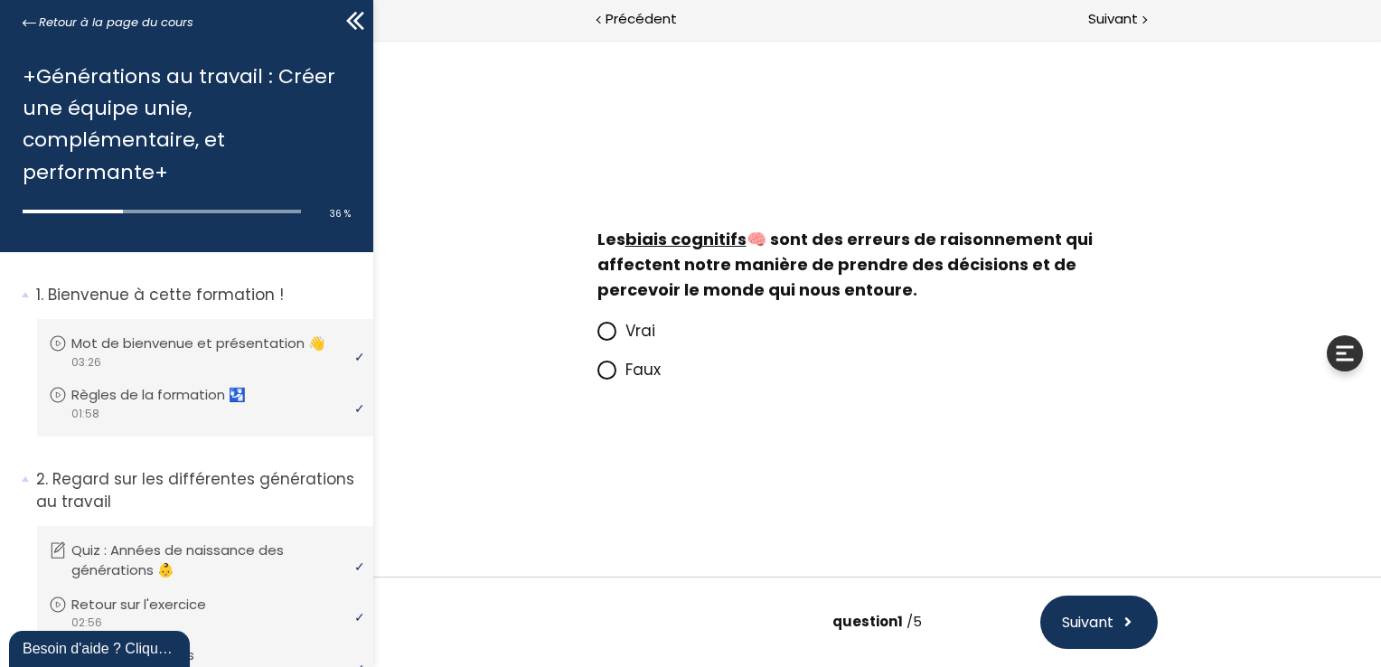
click at [605, 333] on icon at bounding box center [605, 330] width 11 height 11
click at [596, 336] on input "Vrai" at bounding box center [596, 336] width 0 height 0
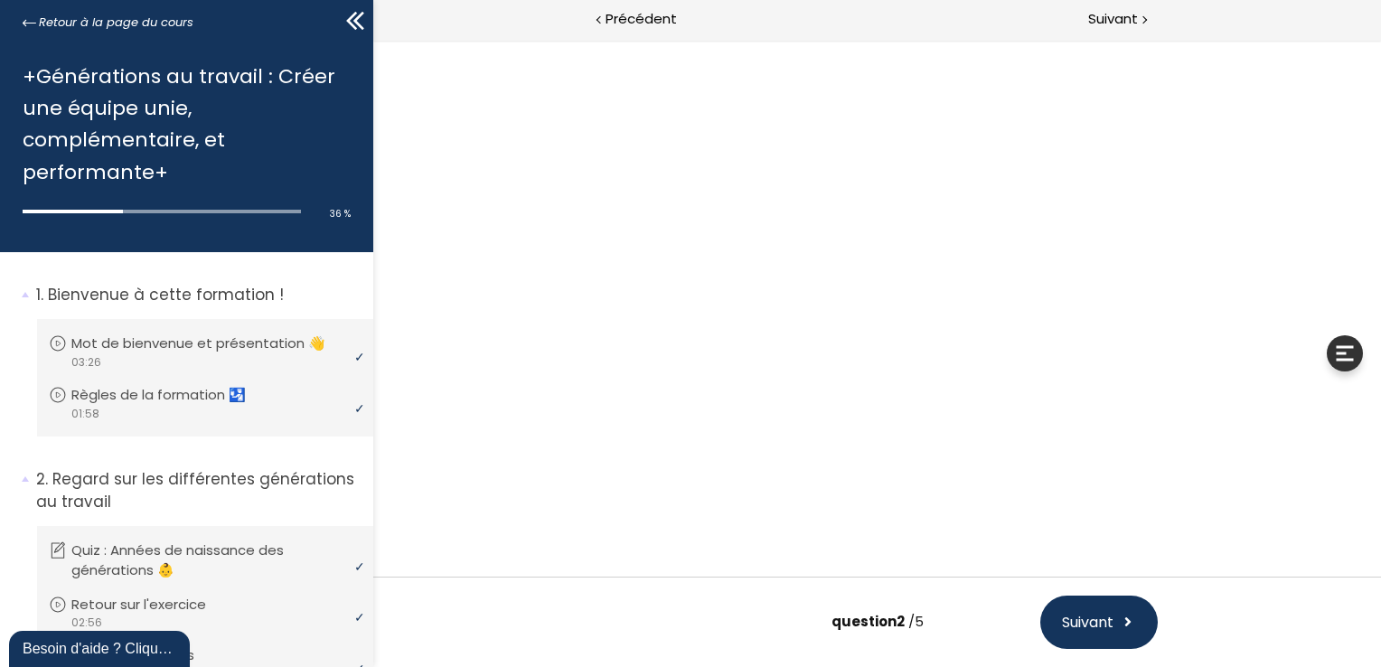
scroll to position [112, 0]
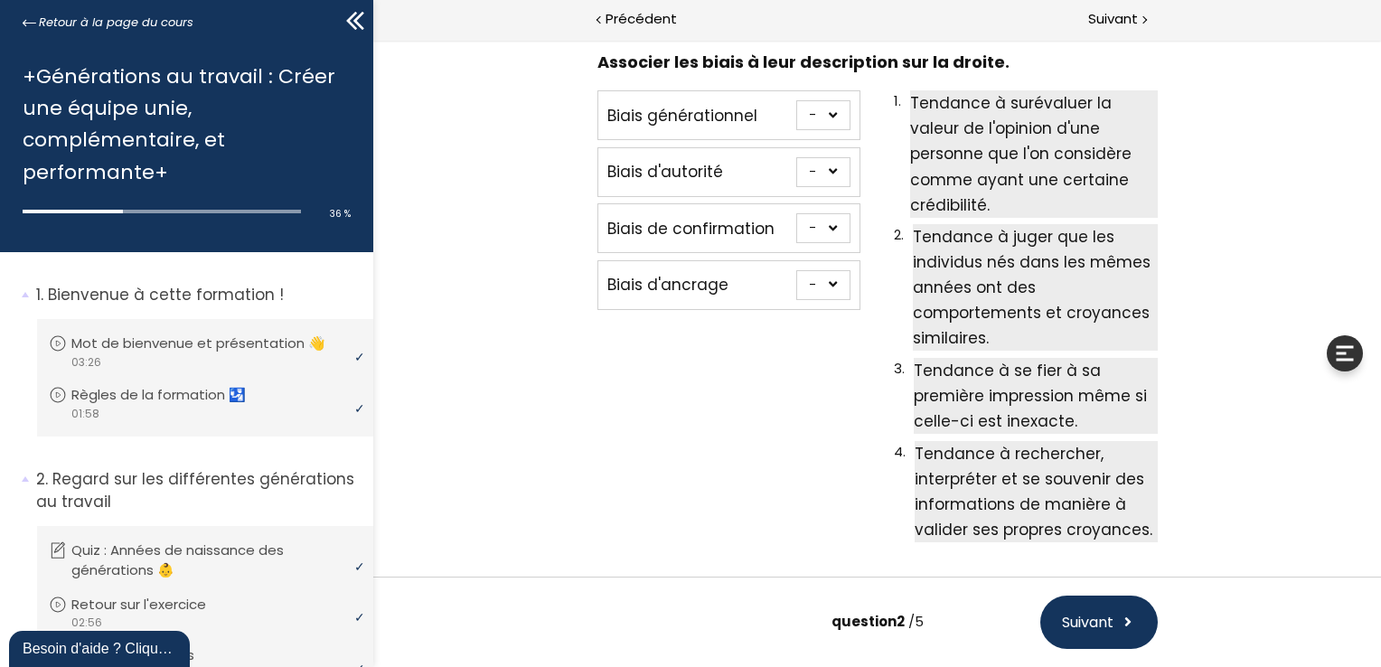
click at [829, 281] on select "- 1 2 3 4" at bounding box center [822, 285] width 54 height 30
select select "667aa74778345"
click at [795, 270] on select "- 1 2 3 4" at bounding box center [822, 285] width 54 height 30
click at [825, 230] on select "- 1 2 3 4" at bounding box center [822, 228] width 54 height 30
select select "667aa74778384"
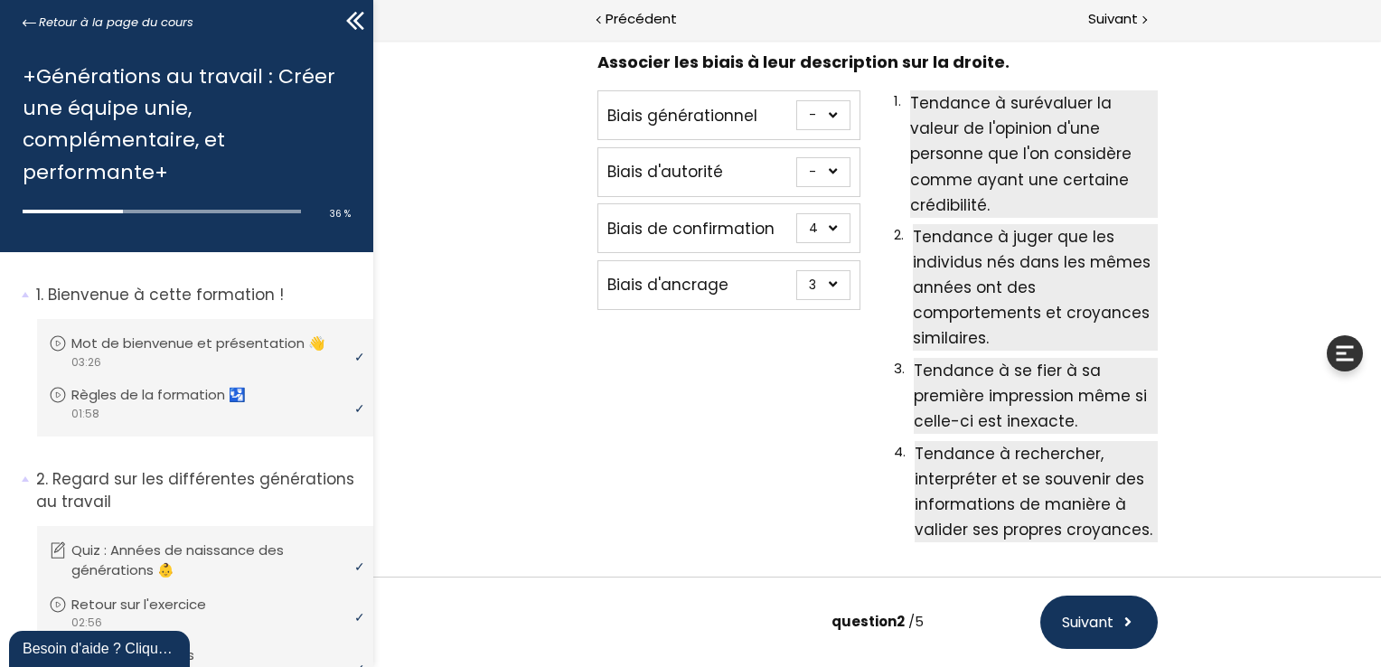
click at [795, 213] on select "- 1 2 3 4" at bounding box center [822, 228] width 54 height 30
click at [825, 118] on select "- 1 2 3 4" at bounding box center [822, 115] width 54 height 30
select select "667aa747783c5"
click at [795, 100] on select "- 1 2 3 4" at bounding box center [822, 115] width 54 height 30
click at [825, 172] on select "- 1 2 3 4" at bounding box center [822, 172] width 54 height 30
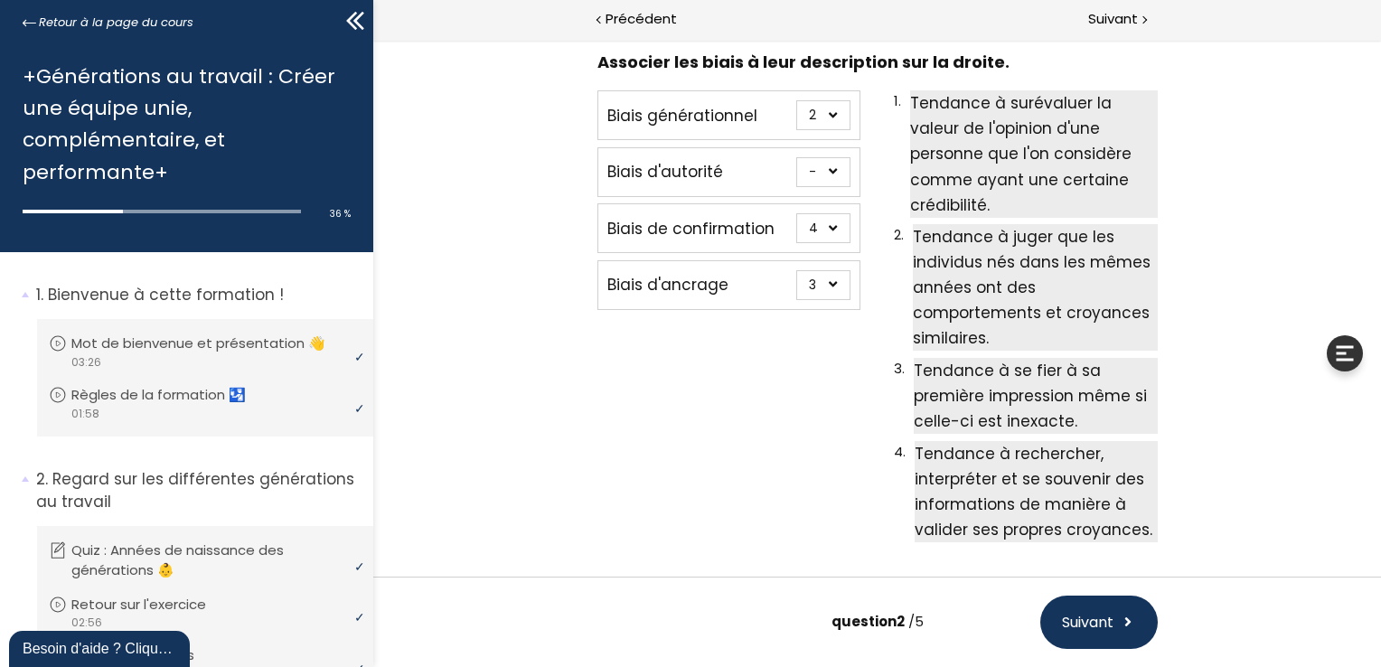
select select "667aa74778402"
click at [795, 157] on select "- 1 2 3 4" at bounding box center [822, 172] width 54 height 30
click at [1088, 606] on span "Suivant" at bounding box center [1087, 622] width 52 height 23
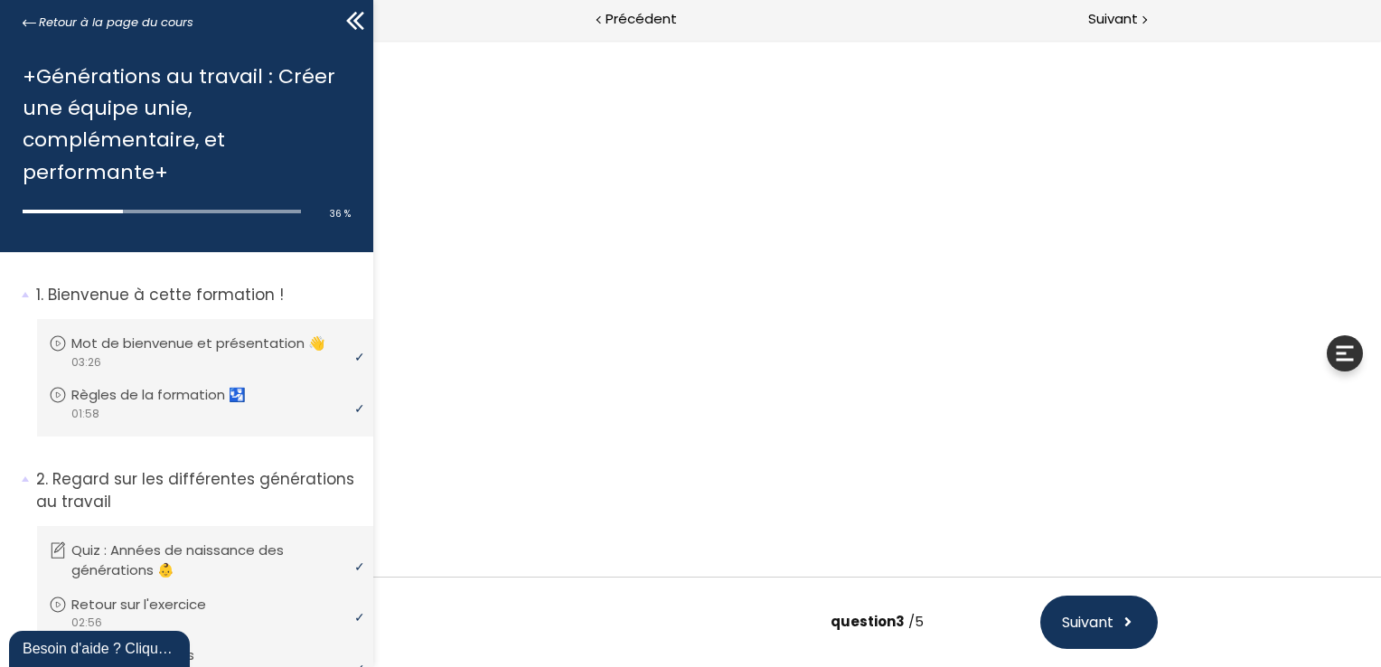
scroll to position [0, 0]
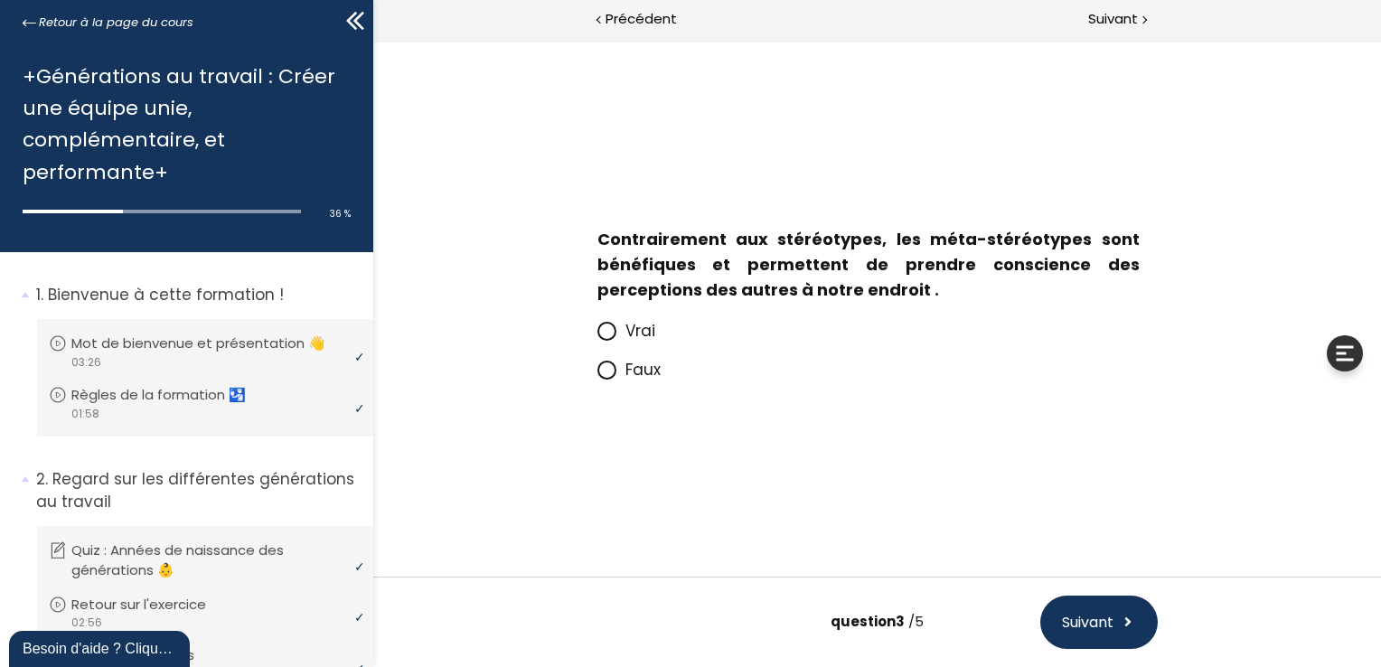
click at [609, 334] on icon at bounding box center [605, 330] width 11 height 11
click at [596, 336] on input "Vrai" at bounding box center [596, 336] width 0 height 0
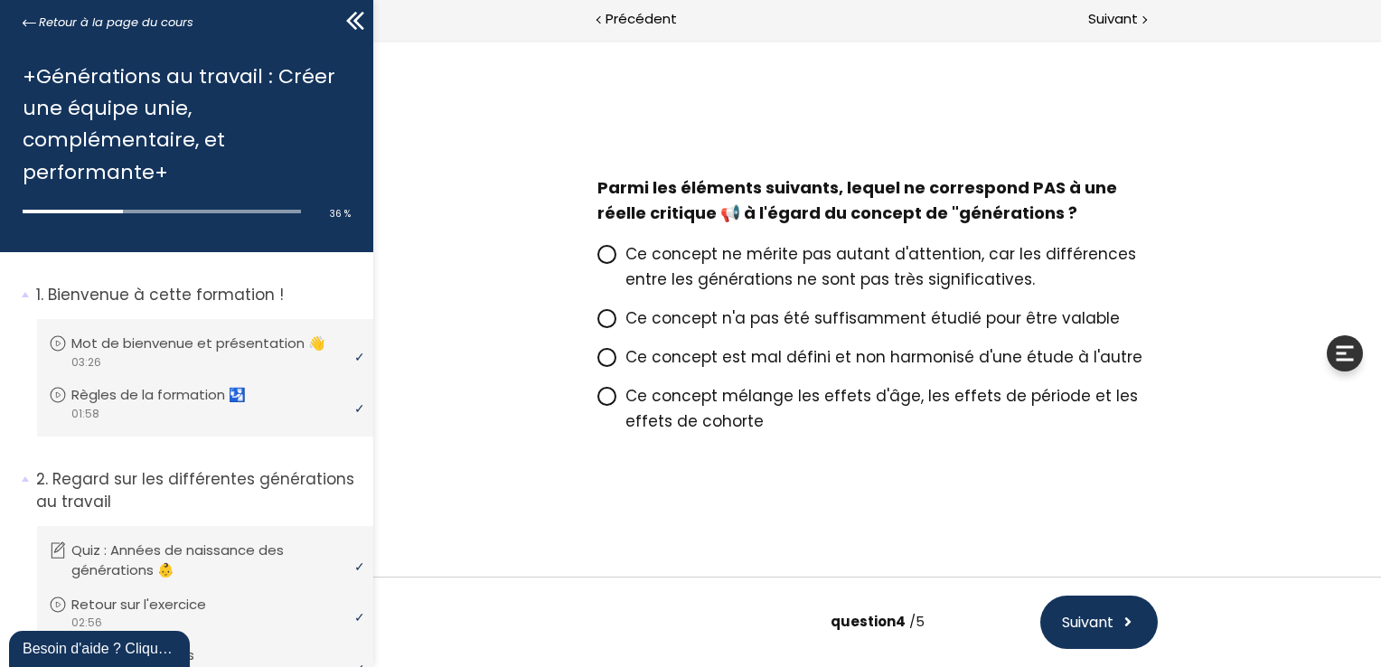
click at [614, 407] on span at bounding box center [610, 396] width 28 height 23
click at [596, 401] on input "Ce concept mélange les effets d'âge, les effets de période et les effets de coh…" at bounding box center [596, 401] width 0 height 0
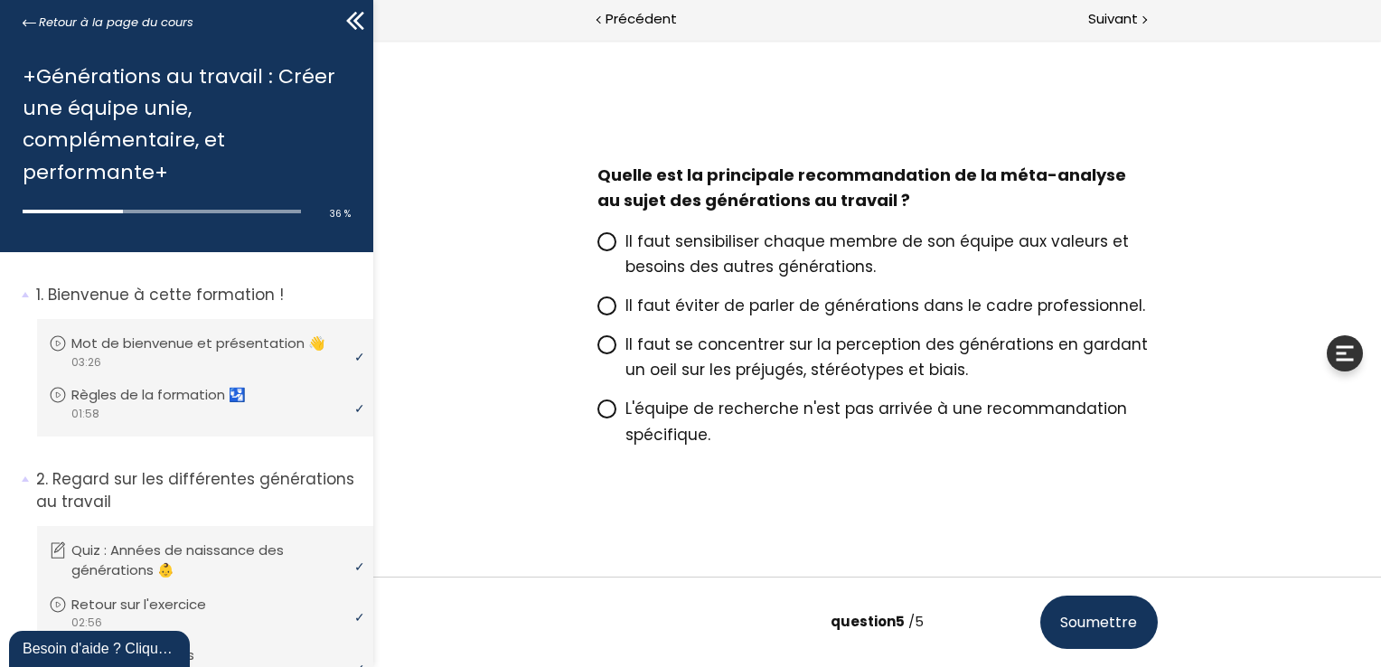
click at [612, 240] on icon at bounding box center [605, 241] width 15 height 15
click at [596, 247] on input "Il faut sensibiliser chaque membre de son équipe aux valeurs et besoins des aut…" at bounding box center [596, 247] width 0 height 0
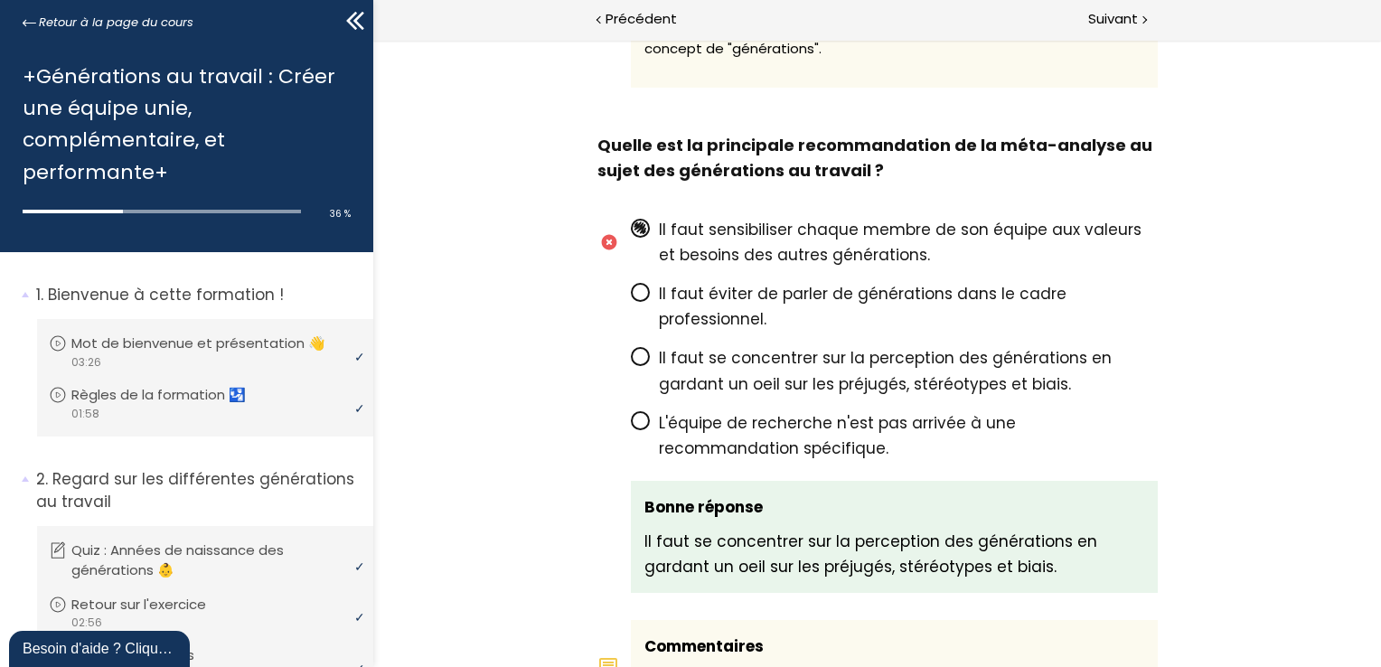
scroll to position [3352, 0]
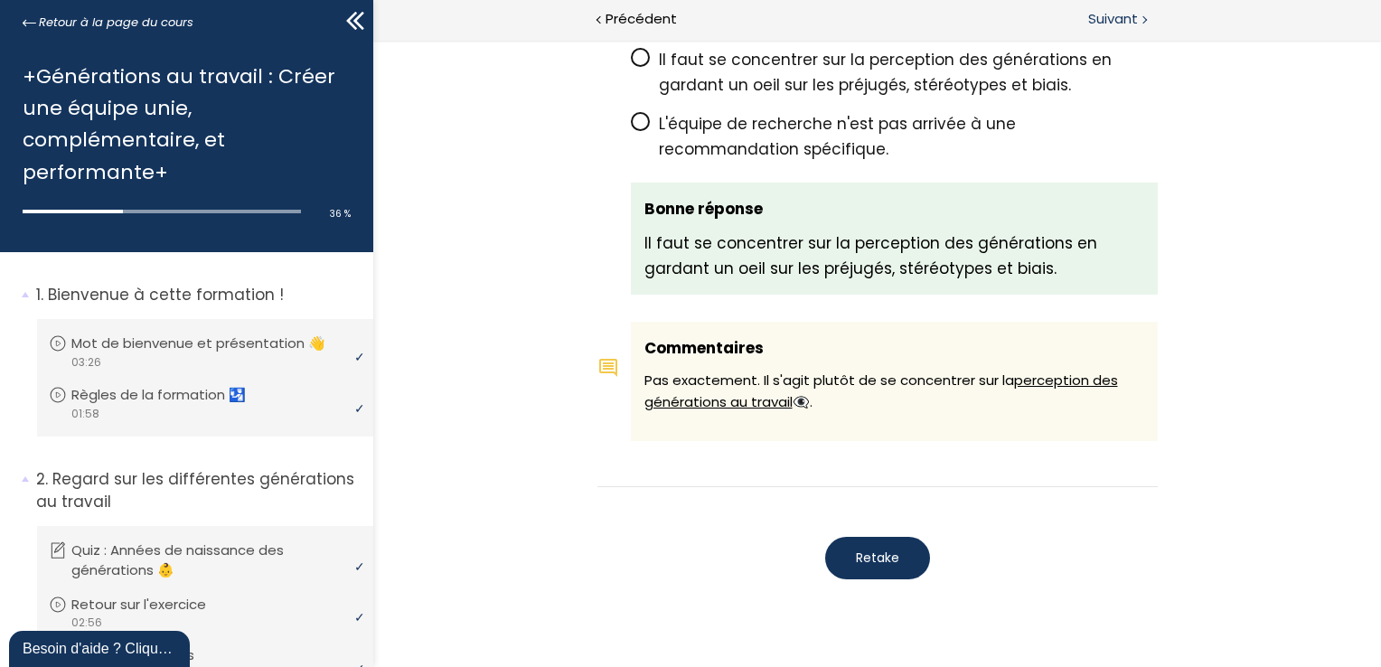
click at [1117, 22] on span "Suivant" at bounding box center [1113, 19] width 50 height 23
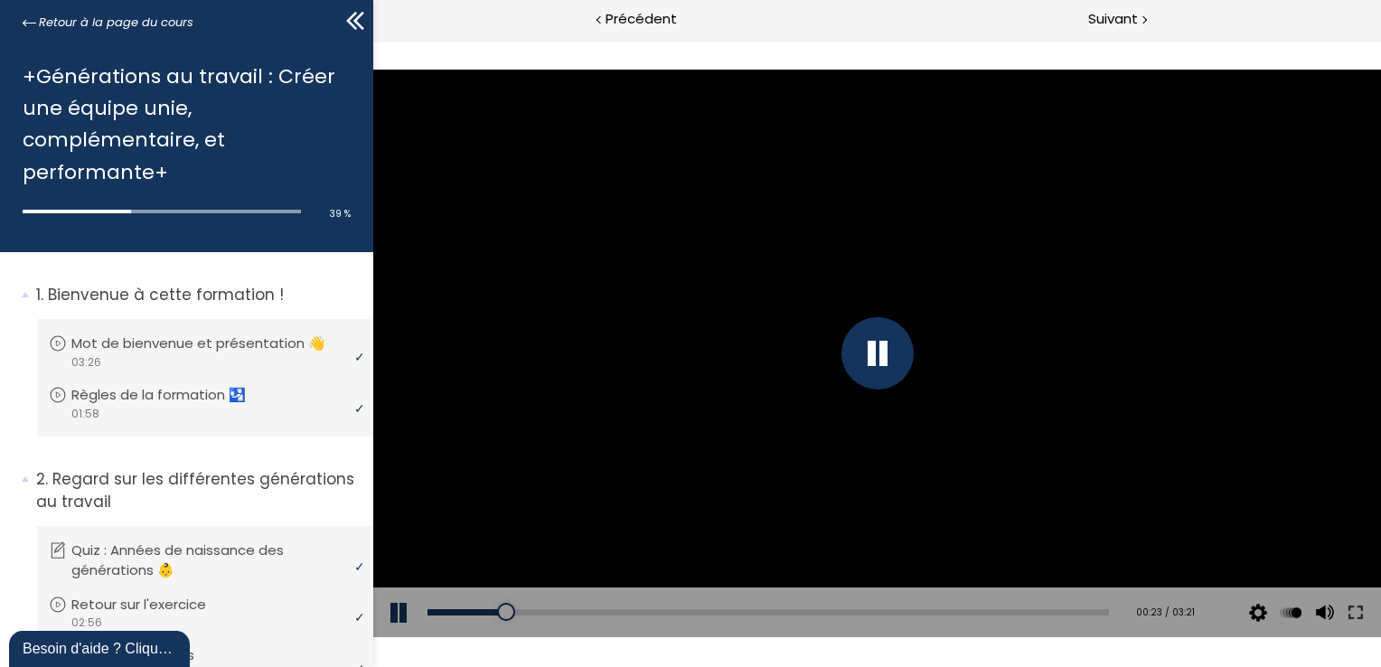
click at [868, 349] on div at bounding box center [877, 353] width 72 height 72
click at [26, 23] on icon at bounding box center [30, 22] width 14 height 6
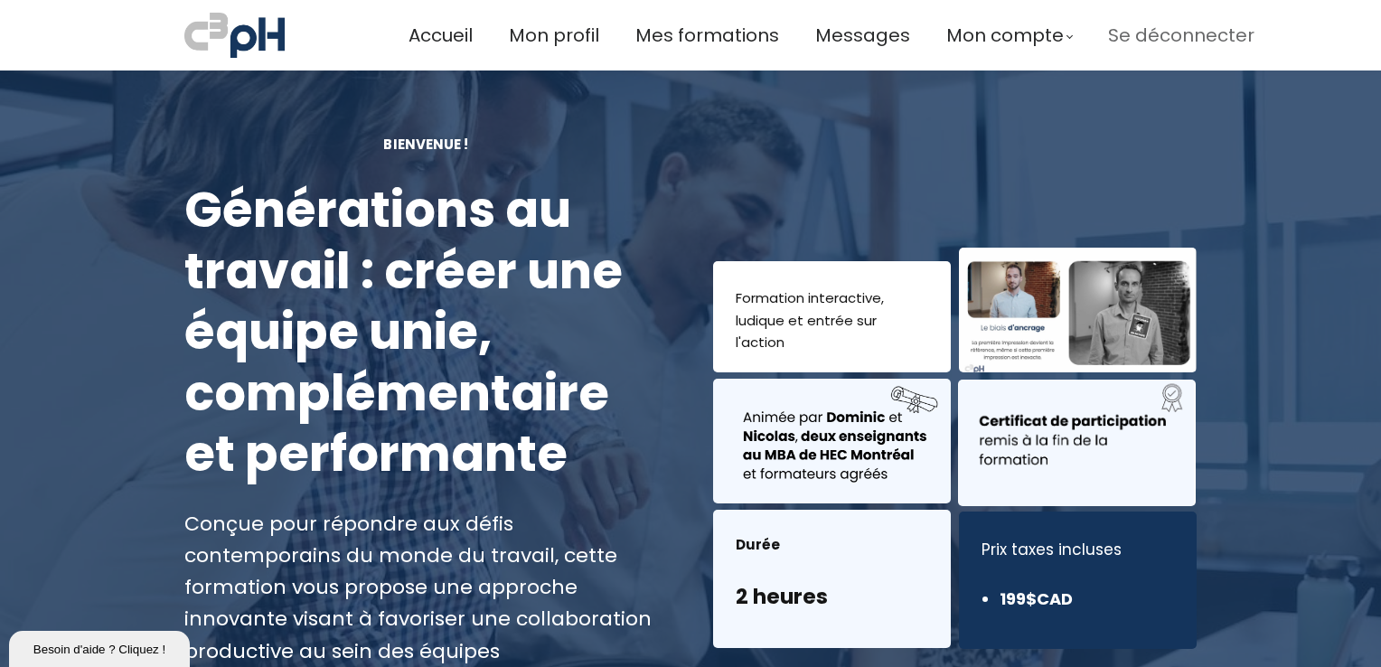
click at [1167, 38] on span "Se déconnecter" at bounding box center [1181, 36] width 146 height 30
